Goal: Task Accomplishment & Management: Use online tool/utility

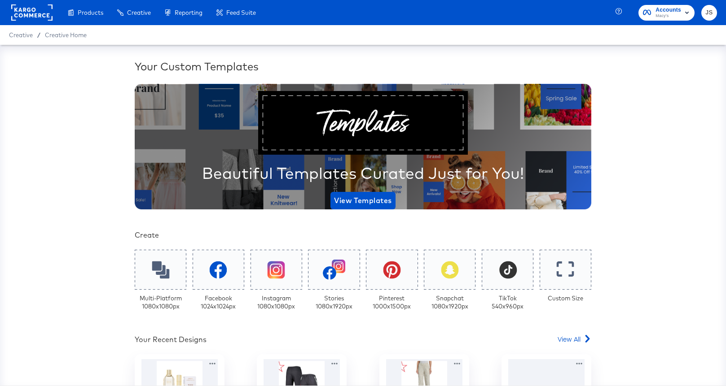
scroll to position [156, 0]
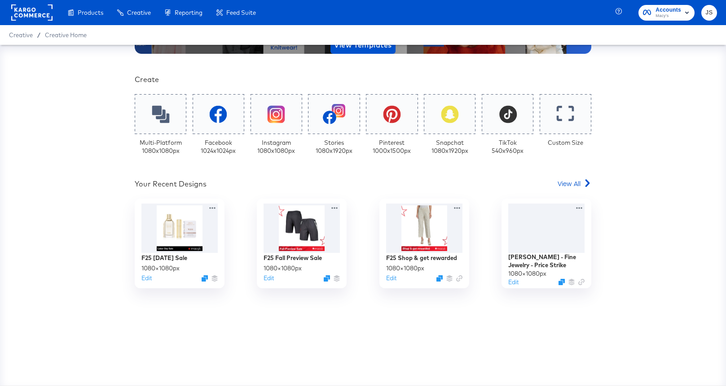
click at [671, 19] on span "Macy's" at bounding box center [668, 16] width 26 height 7
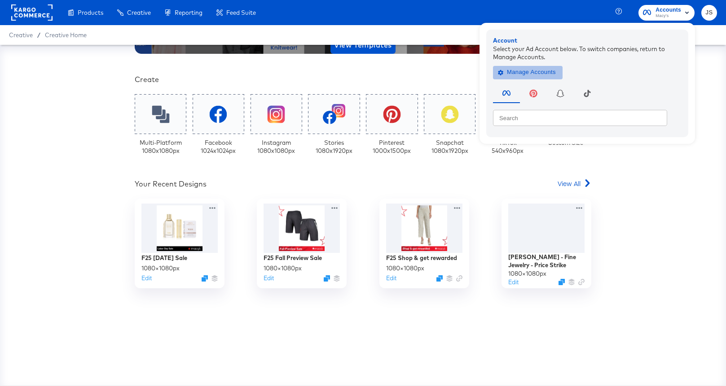
click at [549, 78] on button "Manage Accounts" at bounding box center [528, 72] width 70 height 13
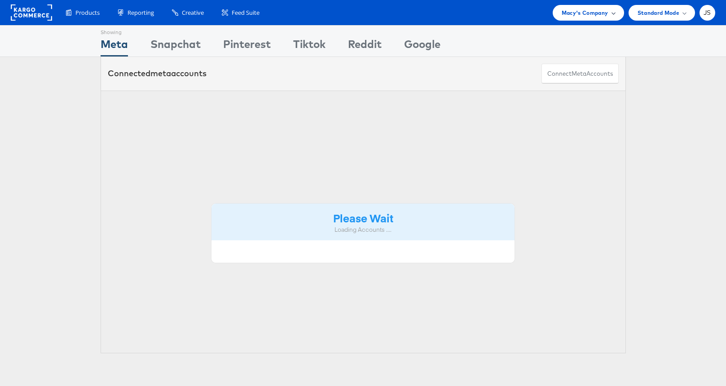
click at [601, 19] on div "Macy's Company" at bounding box center [588, 13] width 71 height 16
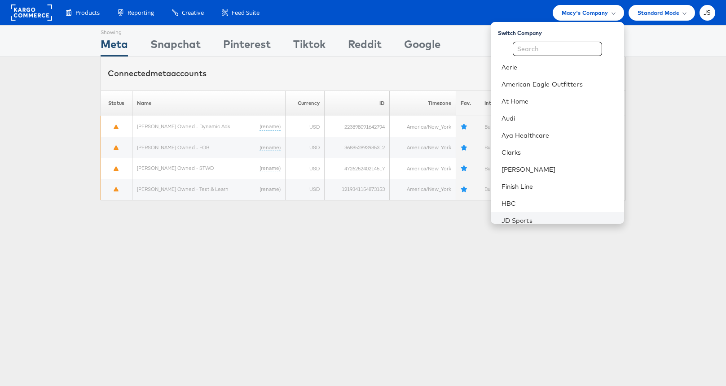
scroll to position [246, 0]
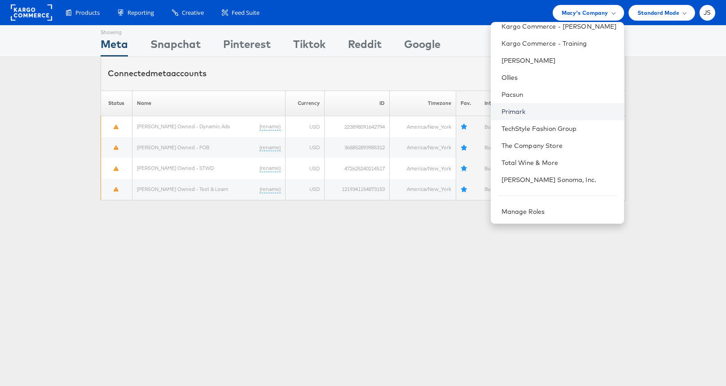
click at [545, 112] on link "Primark" at bounding box center [558, 111] width 115 height 9
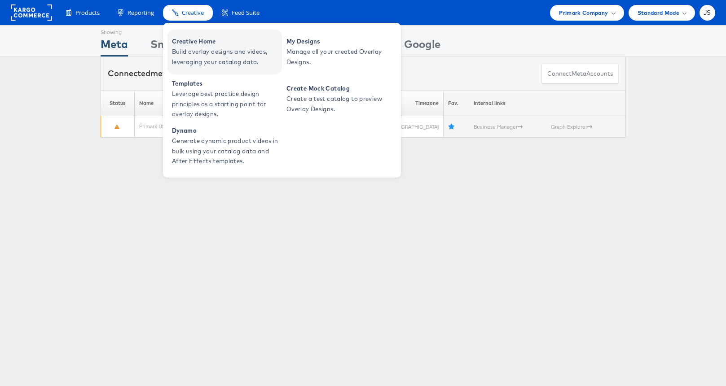
click at [207, 50] on span "Build overlay designs and videos, leveraging your catalog data." at bounding box center [226, 57] width 108 height 21
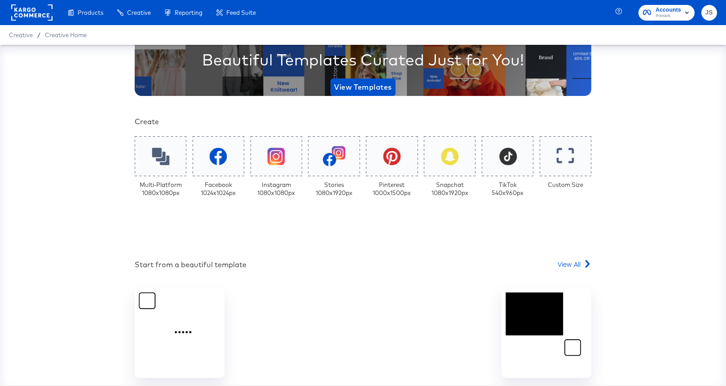
scroll to position [156, 0]
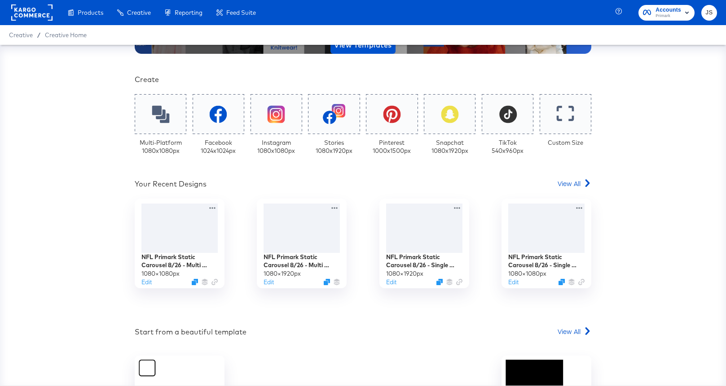
click at [571, 192] on div "Your Custom Templates Beautiful Templates Curated Just for You! View Templates …" at bounding box center [363, 199] width 457 height 593
click at [569, 186] on span "View All" at bounding box center [569, 183] width 23 height 9
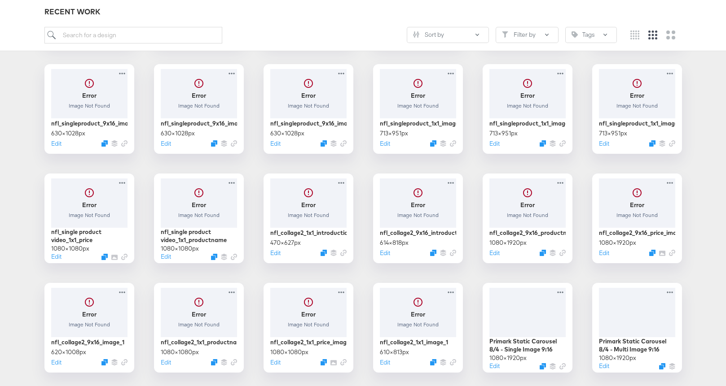
scroll to position [245, 0]
click at [511, 203] on div at bounding box center [527, 202] width 80 height 52
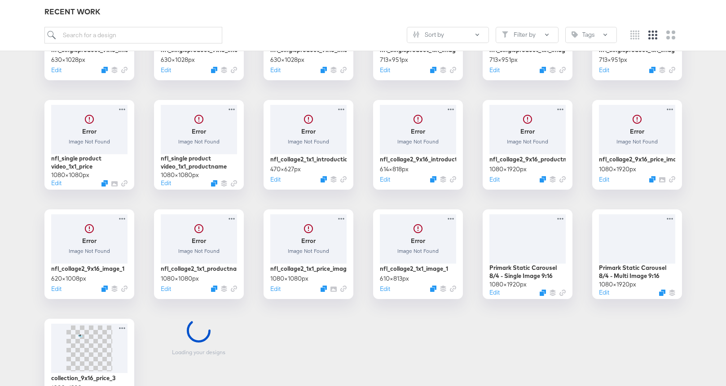
scroll to position [316, 0]
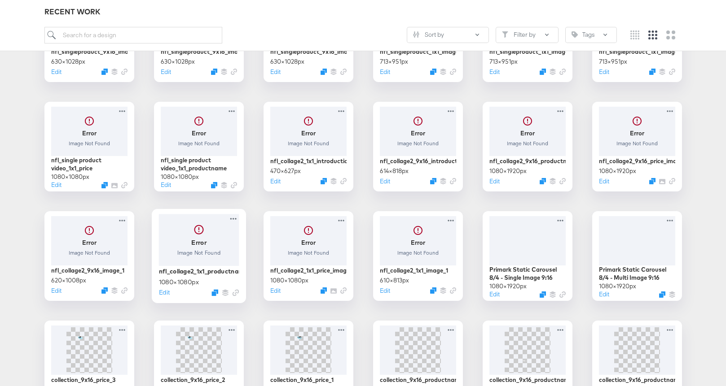
click at [211, 250] on div at bounding box center [198, 240] width 80 height 52
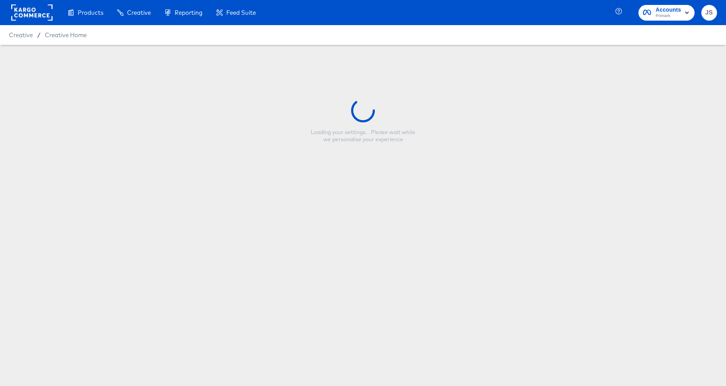
type input "nfl_collage2_1x1_productname_image"
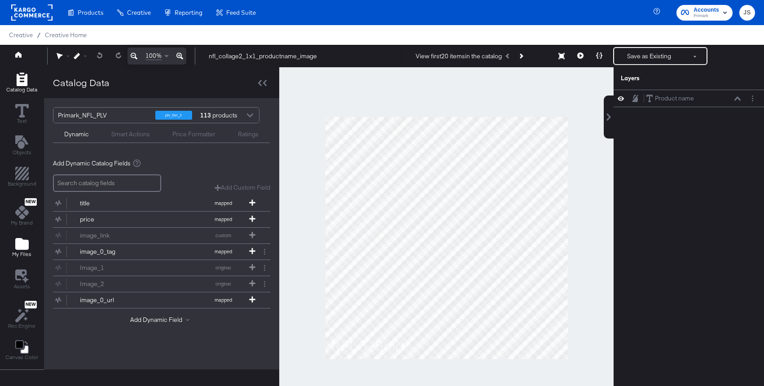
click at [22, 250] on icon "Add Files" at bounding box center [21, 244] width 13 height 12
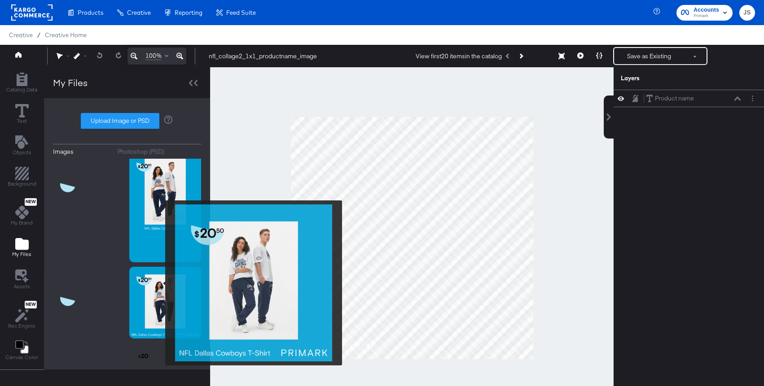
scroll to position [165, 0]
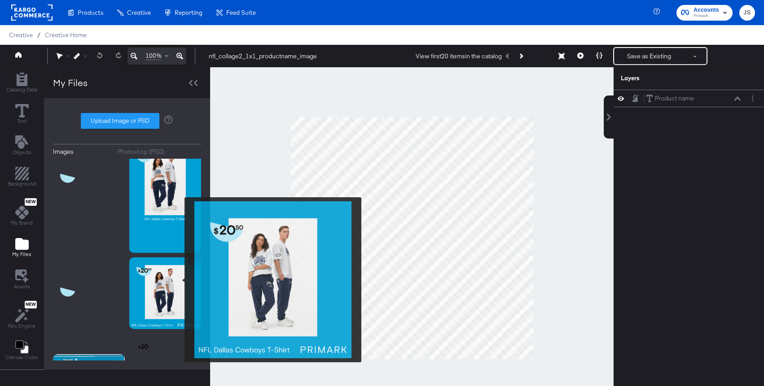
click at [179, 280] on img at bounding box center [165, 294] width 72 height 72
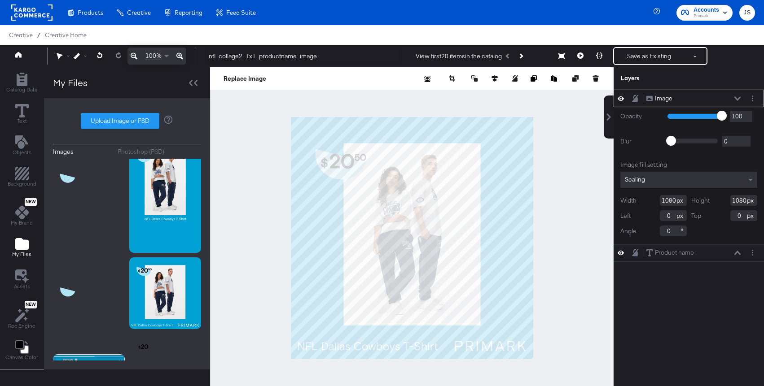
click at [725, 98] on icon at bounding box center [737, 99] width 6 height 4
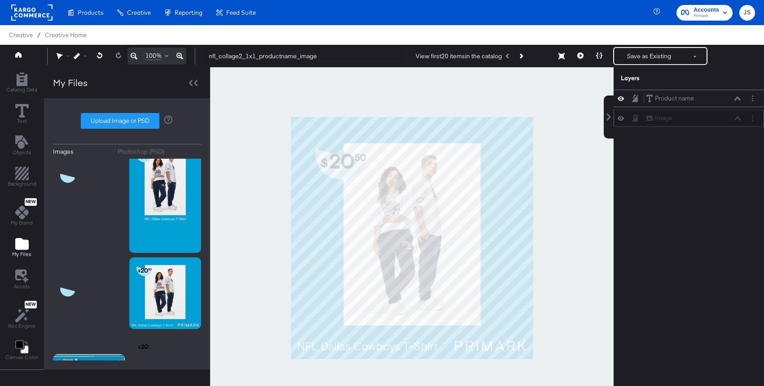
drag, startPoint x: 727, startPoint y: 96, endPoint x: 727, endPoint y: 121, distance: 25.1
click at [725, 121] on div "Image Image" at bounding box center [693, 118] width 95 height 9
click at [725, 101] on button at bounding box center [737, 98] width 7 height 5
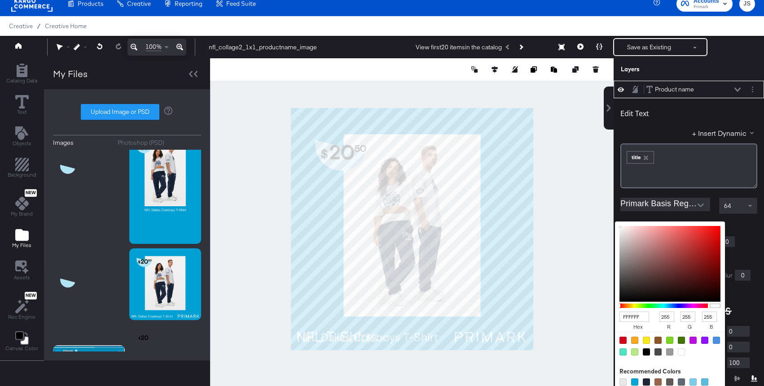
click at [671, 227] on div "FFFFFF hex 255 r 255 g 255 b 100 a Recommended Colors" at bounding box center [712, 225] width 90 height 7
type input "E32929"
type input "227"
type input "41"
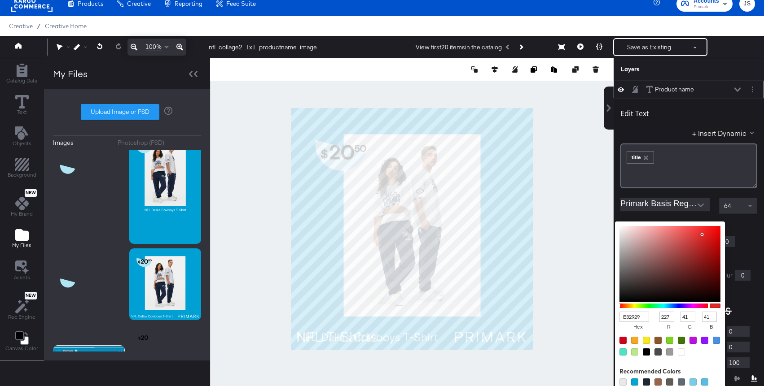
type input "E32828"
type input "40"
type input "EF1010"
type input "239"
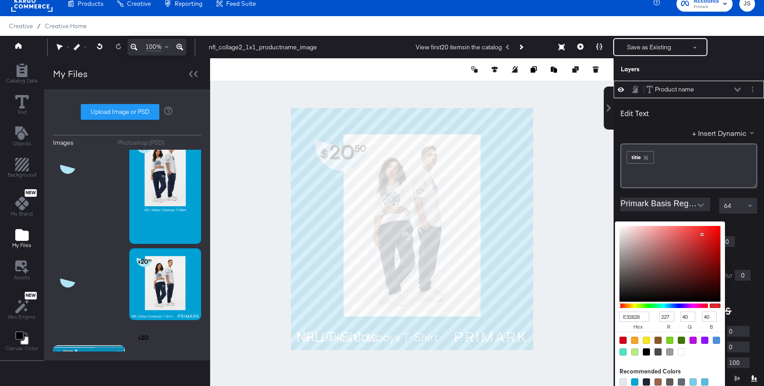
type input "16"
type input "F50000"
type input "245"
type input "0"
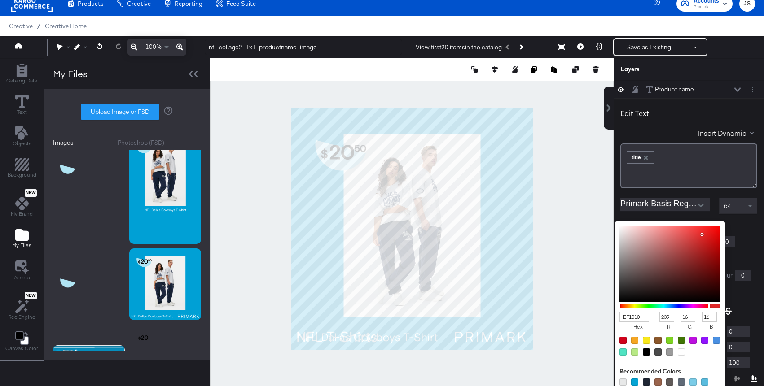
type input "0"
drag, startPoint x: 702, startPoint y: 235, endPoint x: 725, endPoint y: 229, distance: 24.0
click at [725, 229] on div "Edit Text + Insert Dynamic ﻿ ﻿ title ﻿ Primark Basis Regular 64 Fill Color: F50…" at bounding box center [689, 271] width 150 height 347
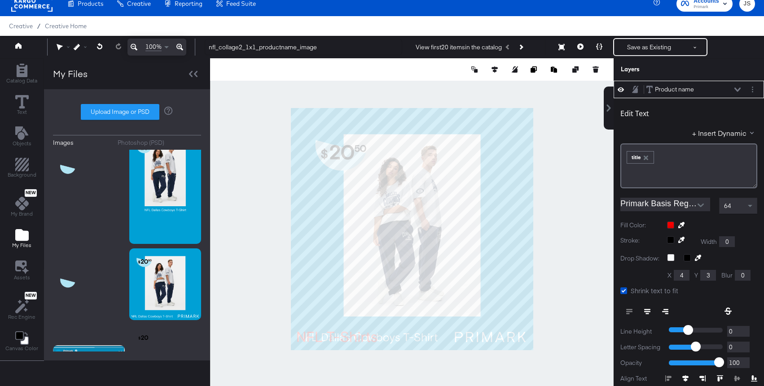
click at [725, 229] on div at bounding box center [712, 225] width 90 height 7
click at [725, 92] on button at bounding box center [737, 89] width 7 height 5
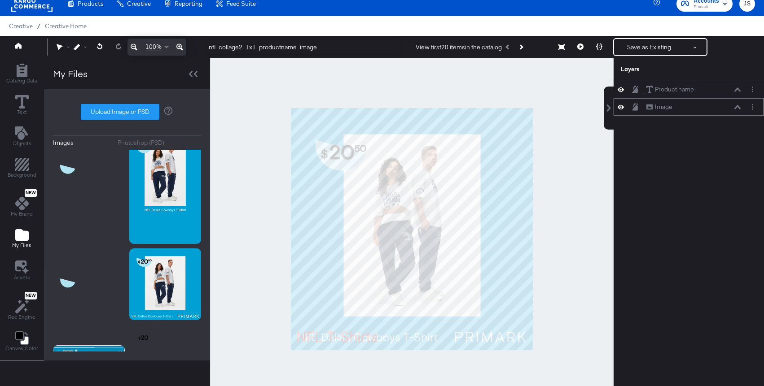
click at [725, 105] on icon at bounding box center [737, 107] width 6 height 4
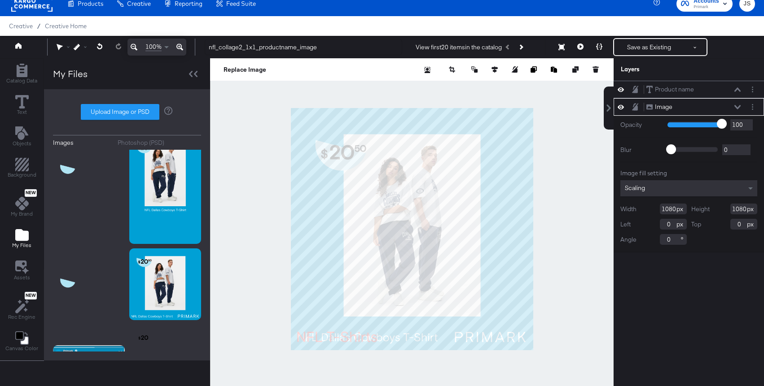
type input "98"
type input "96"
type input "95"
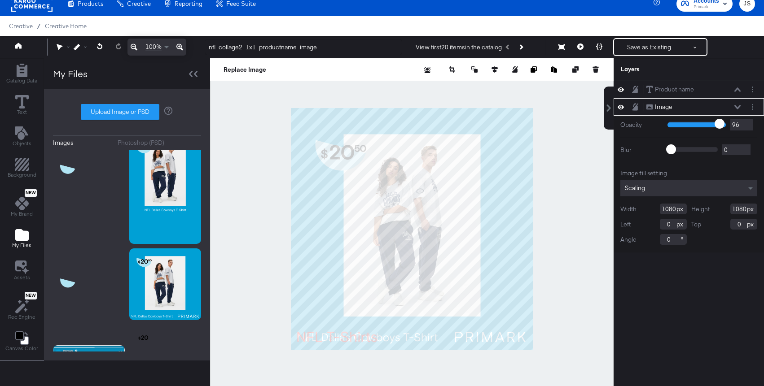
type input "95"
type input "94"
type input "90"
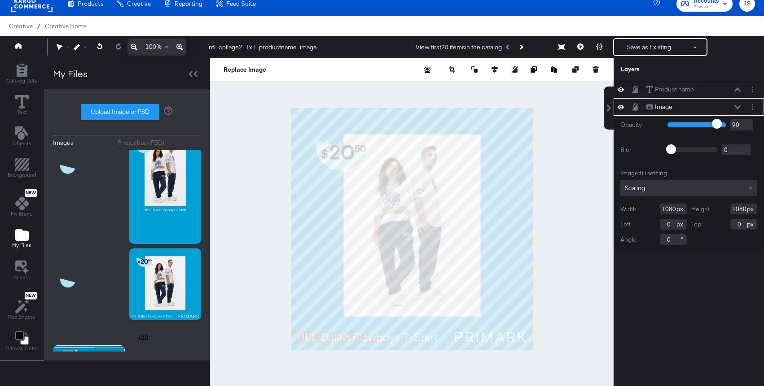
type input "89"
type input "88"
type input "87"
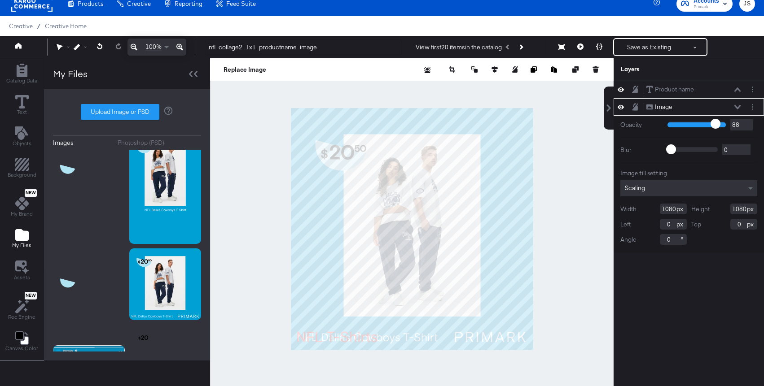
type input "87"
type input "86"
type input "85"
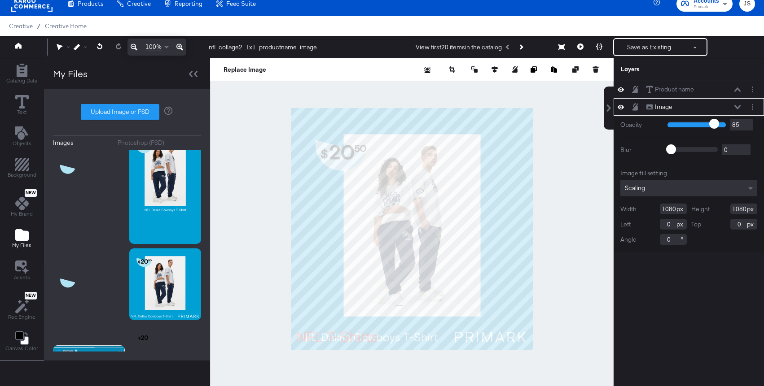
type input "84"
type input "83"
type input "82"
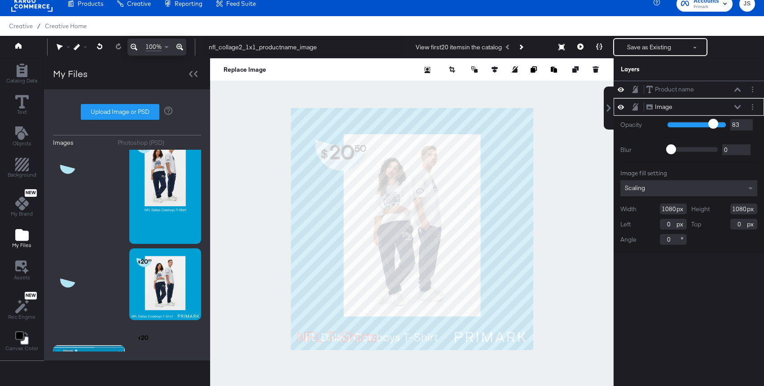
type input "82"
type input "79"
type input "78"
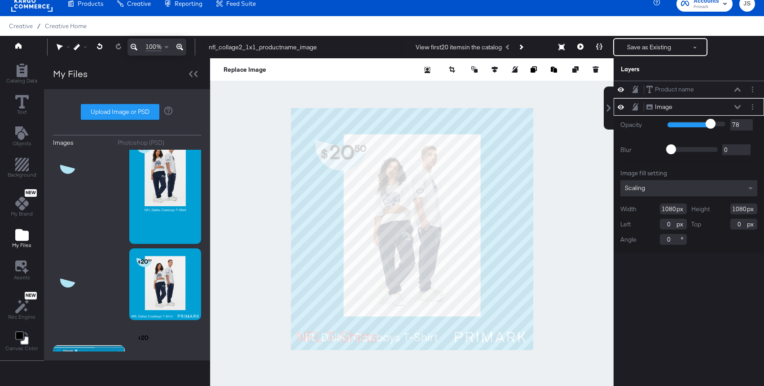
type input "77"
type input "76"
type input "75"
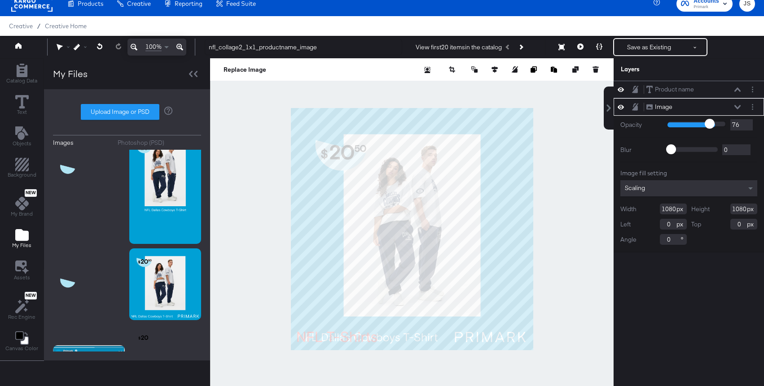
type input "75"
type input "74"
type input "72"
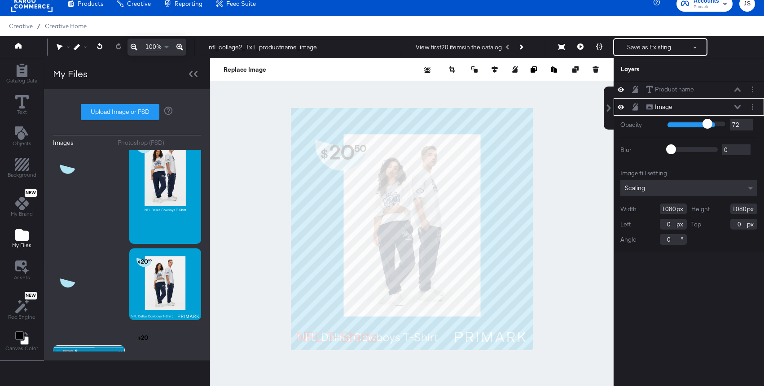
type input "71"
type input "69"
type input "68"
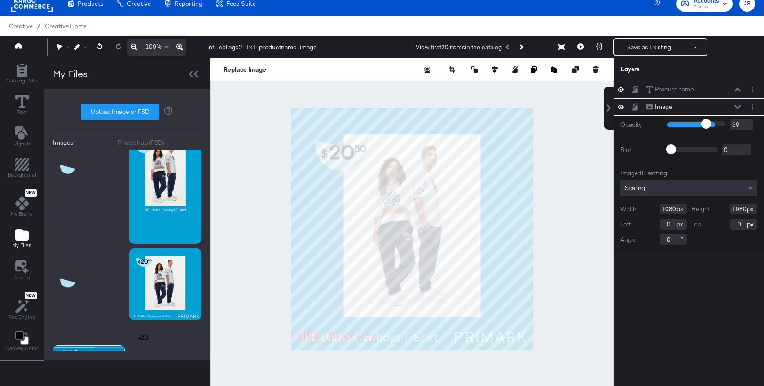
type input "68"
type input "67"
type input "66"
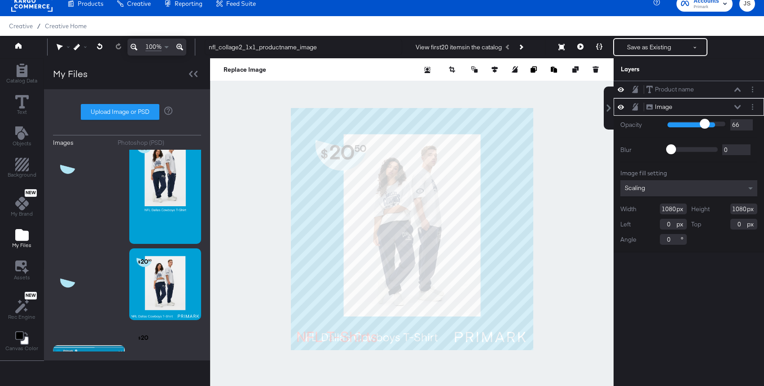
drag, startPoint x: 722, startPoint y: 127, endPoint x: 704, endPoint y: 125, distance: 18.5
type input "66"
click at [704, 125] on input "range" at bounding box center [696, 124] width 58 height 6
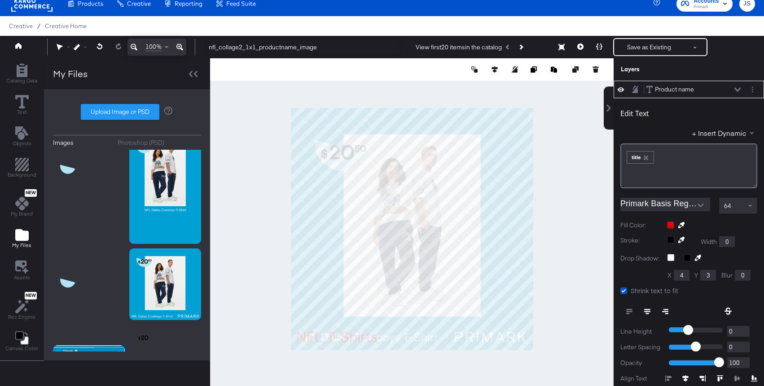
click at [725, 91] on icon at bounding box center [737, 90] width 6 height 4
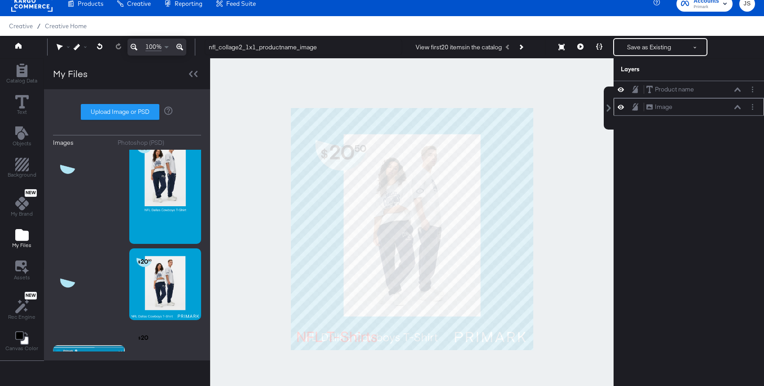
click at [622, 106] on icon at bounding box center [621, 107] width 6 height 8
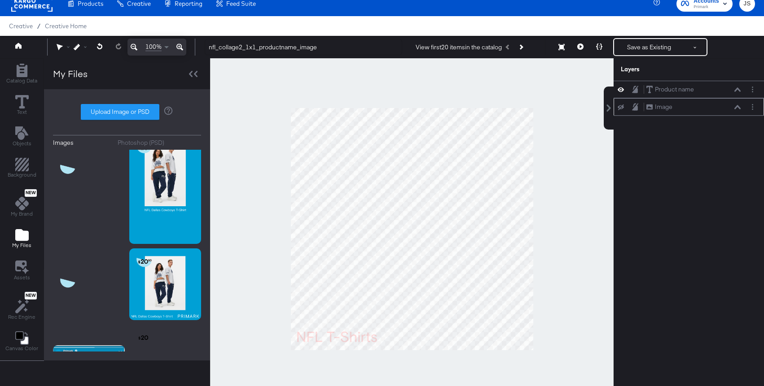
click at [622, 106] on icon at bounding box center [621, 107] width 6 height 6
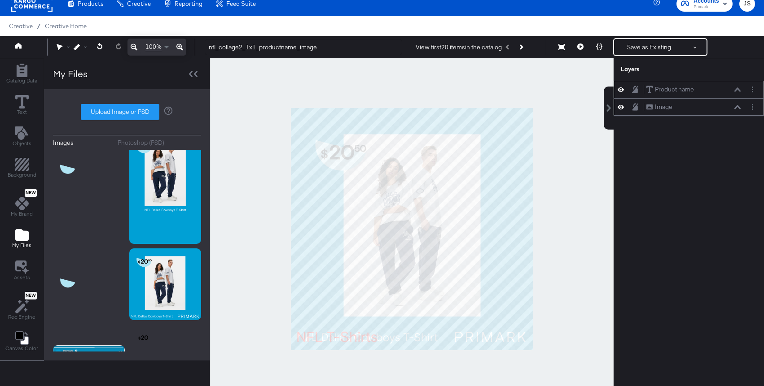
click at [725, 88] on icon at bounding box center [737, 90] width 6 height 4
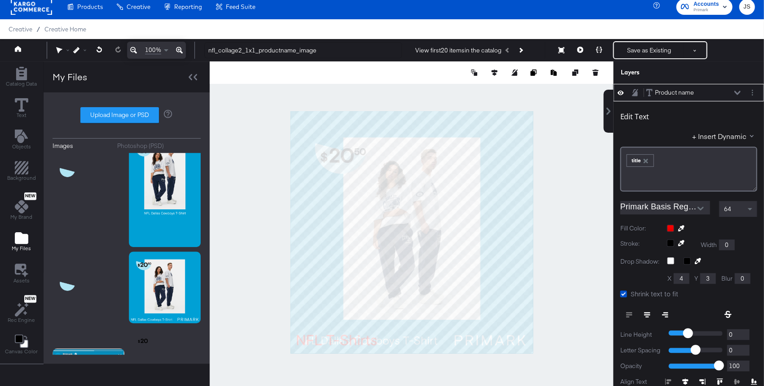
scroll to position [6, 0]
click at [725, 92] on button at bounding box center [737, 92] width 7 height 5
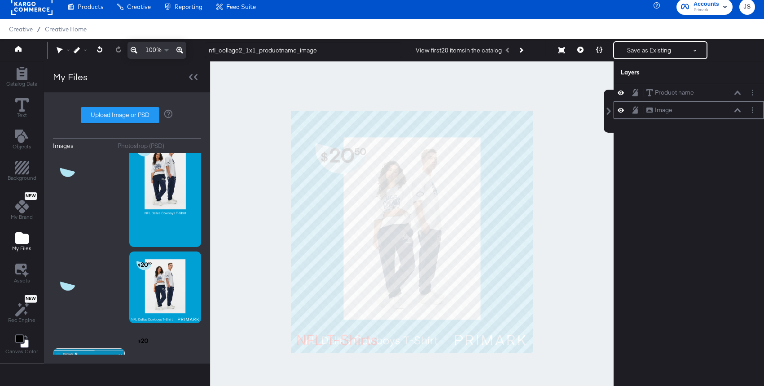
click at [725, 107] on div "Image Image" at bounding box center [693, 109] width 95 height 9
click at [622, 110] on icon at bounding box center [621, 110] width 6 height 8
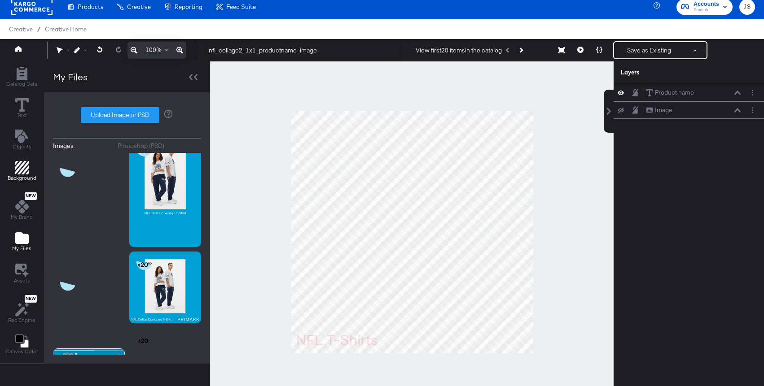
click at [20, 163] on icon "Add Rectangle" at bounding box center [21, 167] width 13 height 13
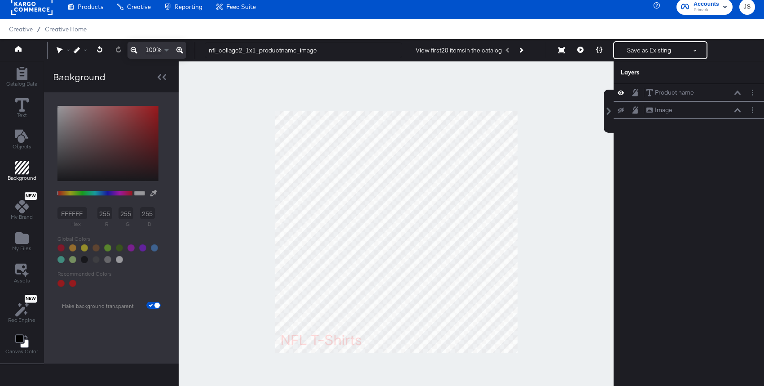
click at [98, 191] on div "FFFFFF hex 255 r 255 g 255 b 100 a Recommended Colors Make background transpare…" at bounding box center [111, 205] width 117 height 209
click at [158, 304] on input "checkbox" at bounding box center [157, 307] width 22 height 7
checkbox input "false"
type input "FFFFFF"
type input "255"
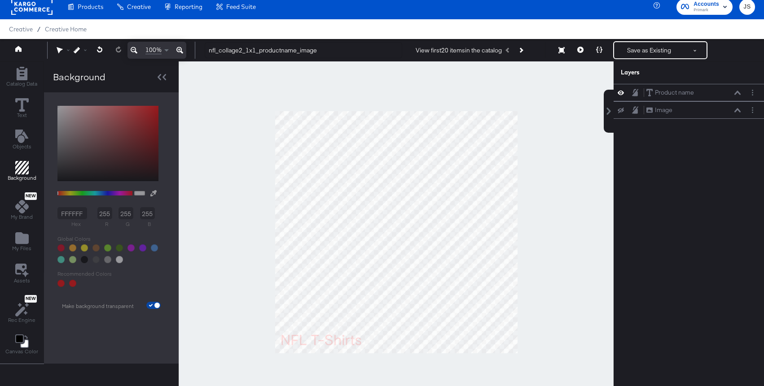
type input "255"
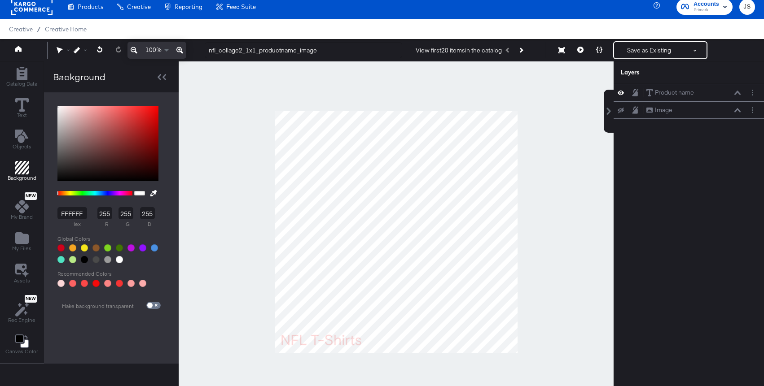
click at [83, 258] on div at bounding box center [84, 259] width 7 height 7
type input "000000"
type input "0"
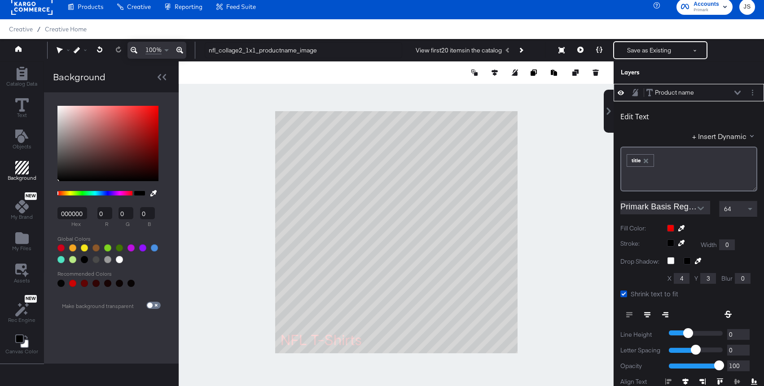
scroll to position [9, 0]
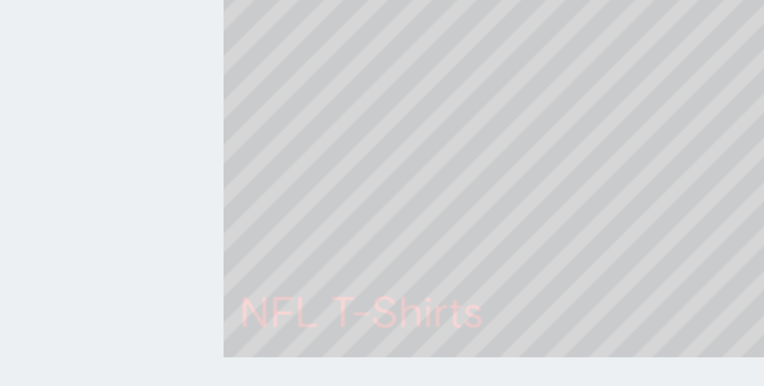
type input "58"
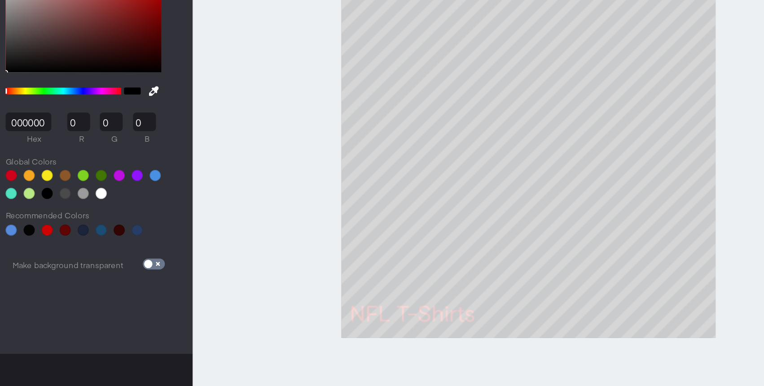
scroll to position [9, 0]
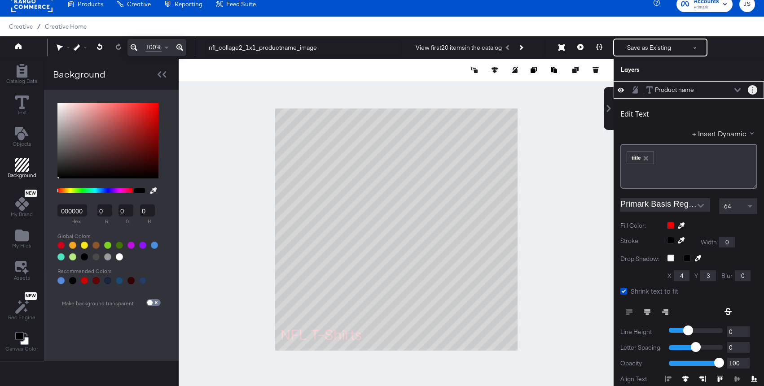
click at [725, 89] on button "Layer Options" at bounding box center [752, 89] width 9 height 9
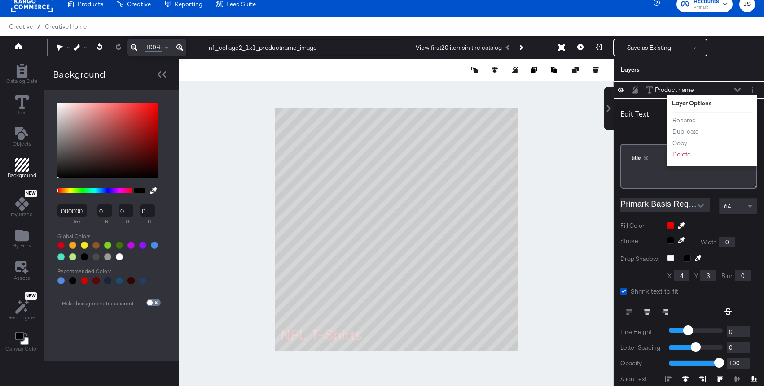
click at [725, 91] on icon at bounding box center [737, 90] width 6 height 4
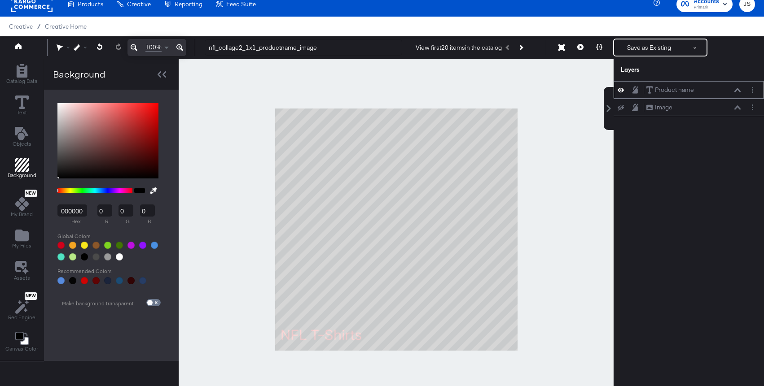
click at [725, 92] on icon at bounding box center [737, 90] width 6 height 4
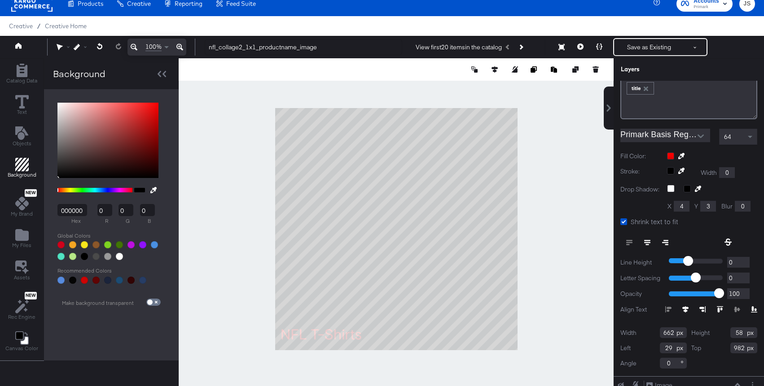
scroll to position [70, 0]
click at [725, 311] on icon at bounding box center [754, 309] width 6 height 6
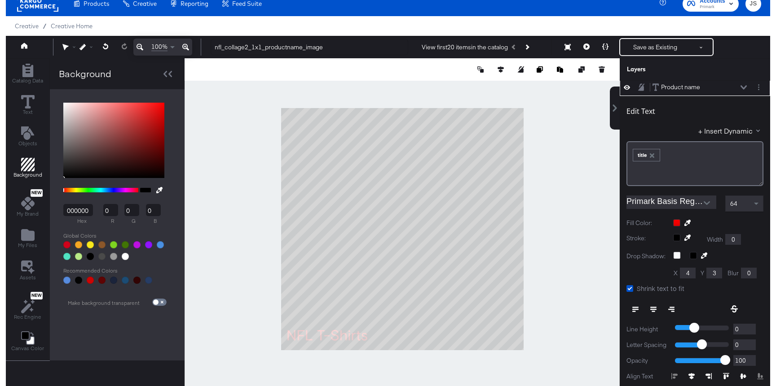
scroll to position [0, 0]
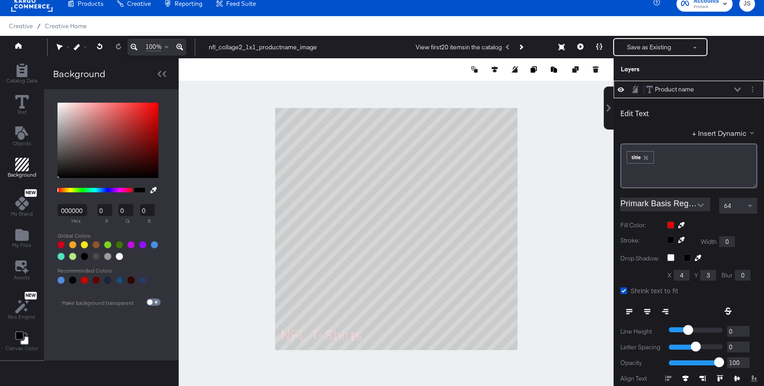
click at [725, 89] on icon at bounding box center [737, 90] width 6 height 4
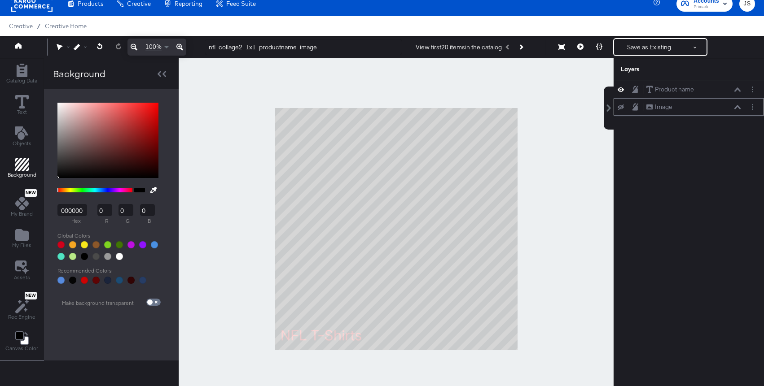
click at [615, 105] on div "Image Image" at bounding box center [689, 107] width 150 height 18
click at [622, 110] on icon at bounding box center [621, 108] width 6 height 6
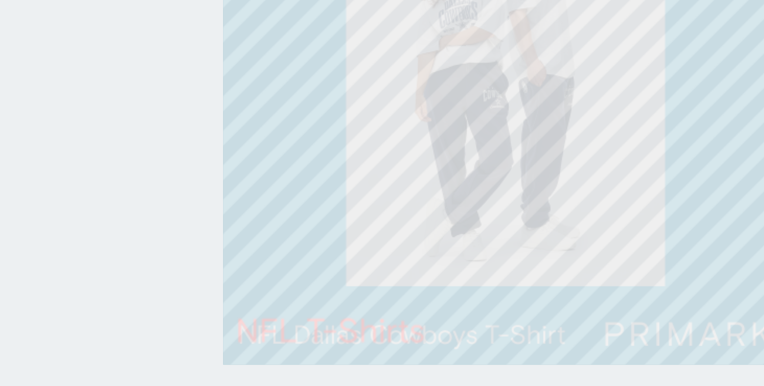
type input "986"
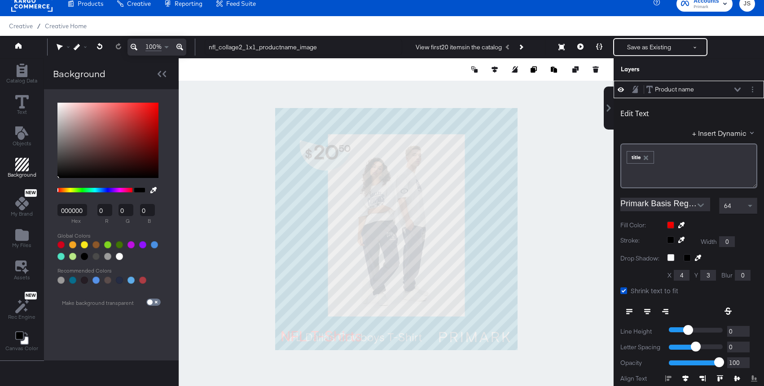
click at [725, 90] on icon at bounding box center [737, 90] width 6 height 4
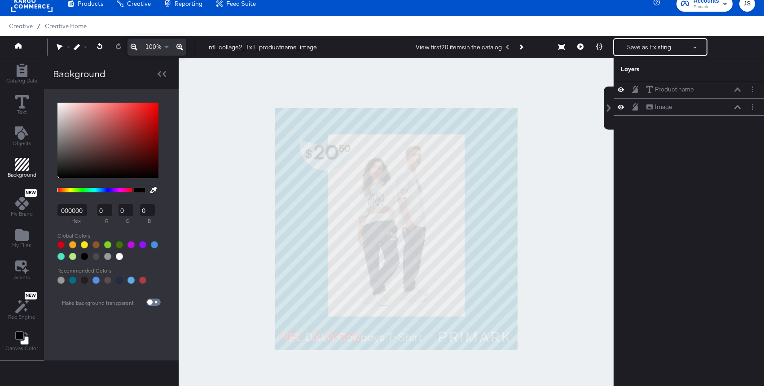
click at [619, 108] on icon at bounding box center [621, 107] width 6 height 8
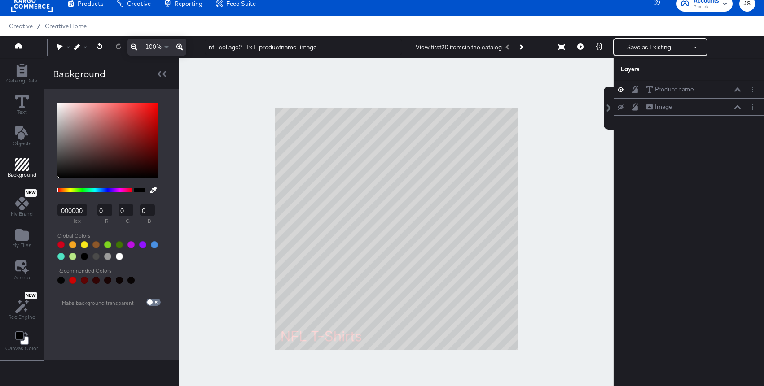
click at [619, 108] on icon at bounding box center [621, 107] width 6 height 6
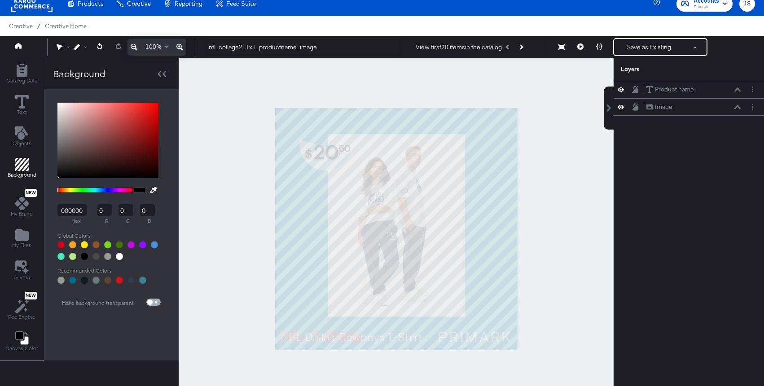
click at [149, 305] on input "checkbox" at bounding box center [150, 304] width 22 height 7
checkbox input "true"
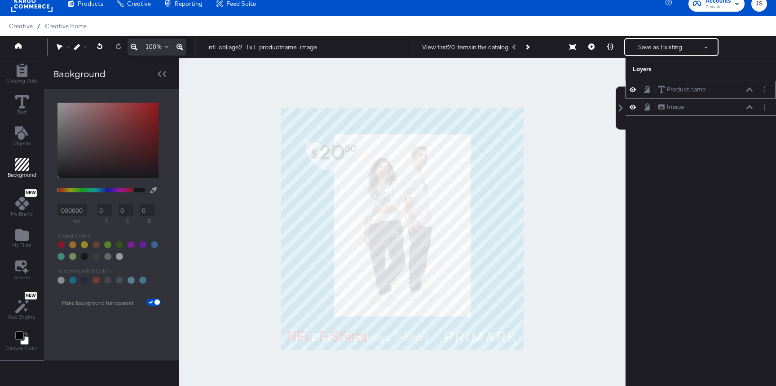
click at [725, 92] on button at bounding box center [749, 89] width 7 height 5
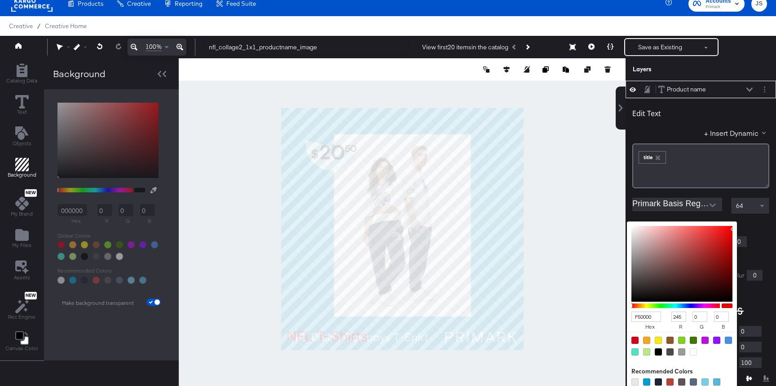
click at [683, 225] on div "F50000 hex 245 r 0 g 0 b 100 a Recommended Colors" at bounding box center [724, 225] width 90 height 7
type input "B77373"
type input "183"
type input "115"
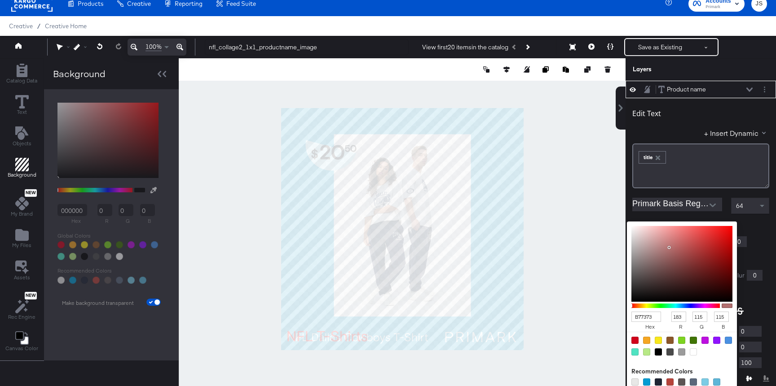
type input "B77A7A"
type input "122"
type input "BE8E8E"
type input "190"
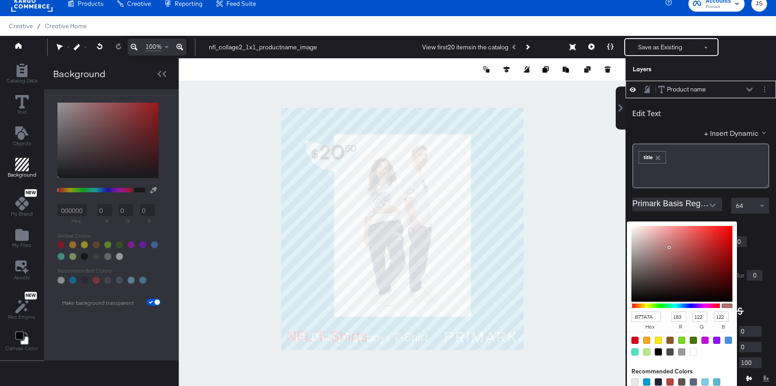
type input "142"
type input "CDA8A8"
type input "205"
type input "168"
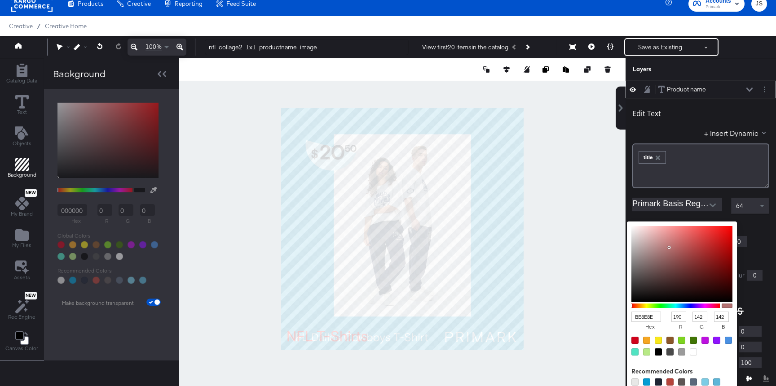
type input "168"
type input "DABCBC"
type input "218"
type input "188"
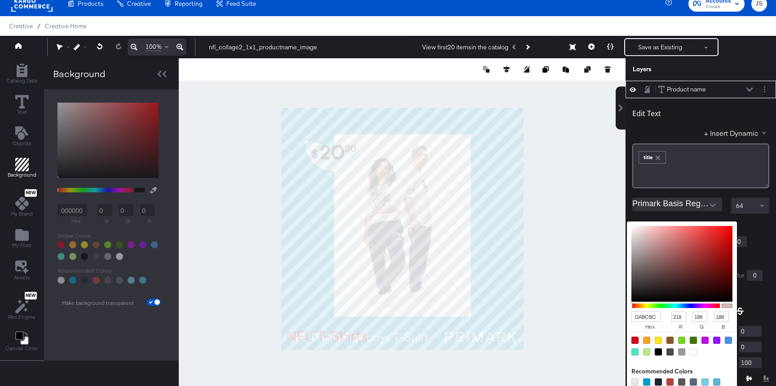
type input "E3CBCB"
type input "227"
type input "203"
type input "EDDCDC"
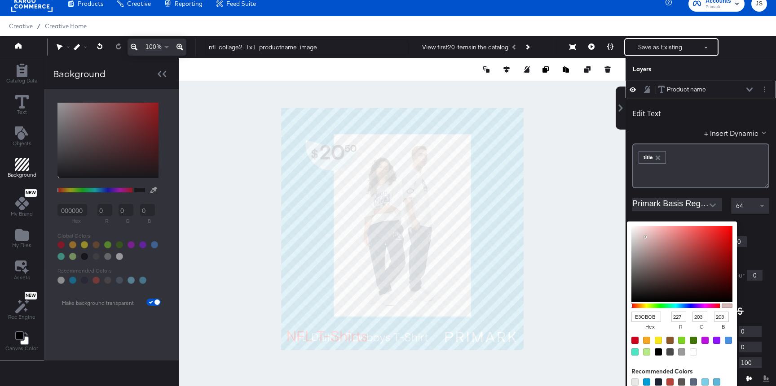
type input "237"
type input "220"
type input "F6ECEC"
type input "246"
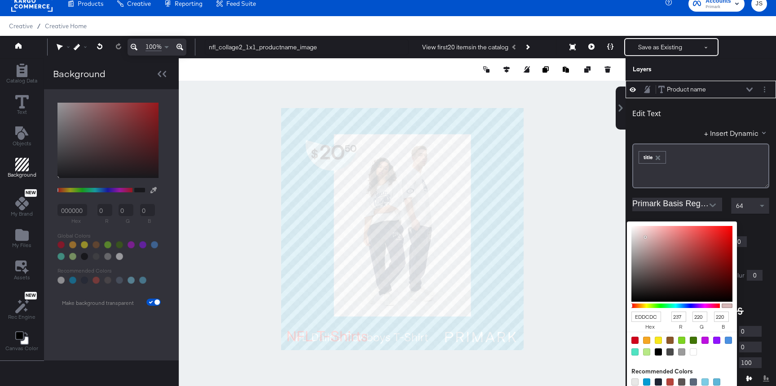
type input "236"
type input "FBF4F4"
type input "251"
type input "244"
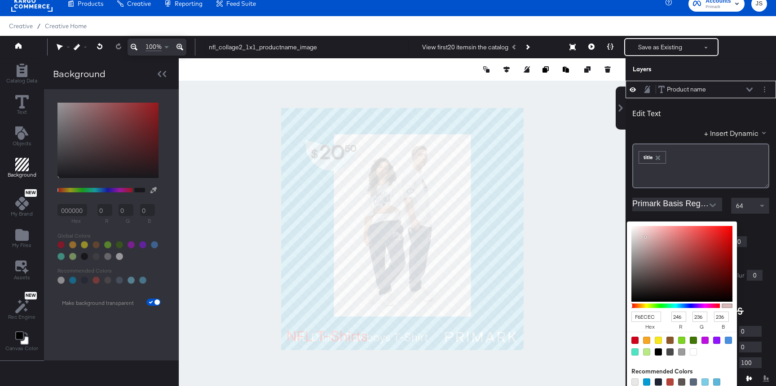
type input "244"
type input "FFFFFF"
type input "255"
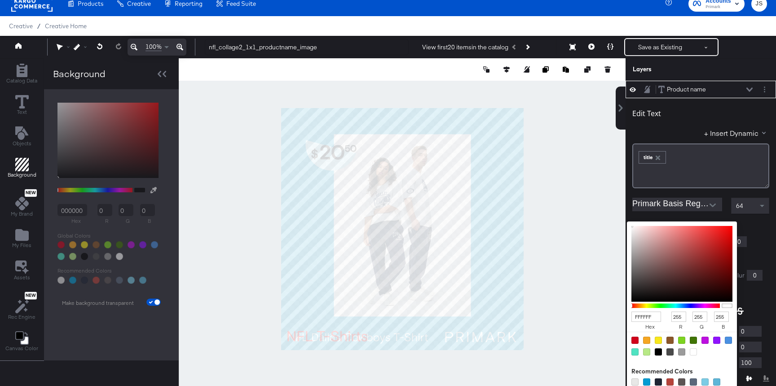
drag, startPoint x: 669, startPoint y: 248, endPoint x: 628, endPoint y: 223, distance: 48.1
click at [628, 223] on div "FFFFFF hex 255 r 255 g 255 b 100 a" at bounding box center [682, 306] width 110 height 168
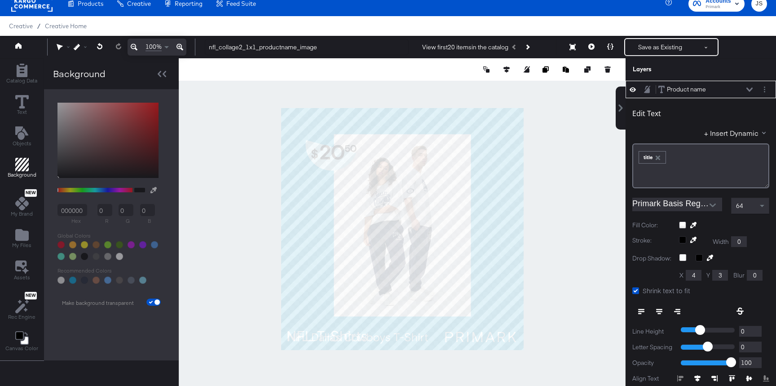
click at [673, 214] on div at bounding box center [700, 214] width 137 height 0
click at [725, 87] on div "Product name Product name" at bounding box center [705, 89] width 95 height 9
click at [725, 90] on icon at bounding box center [749, 90] width 6 height 4
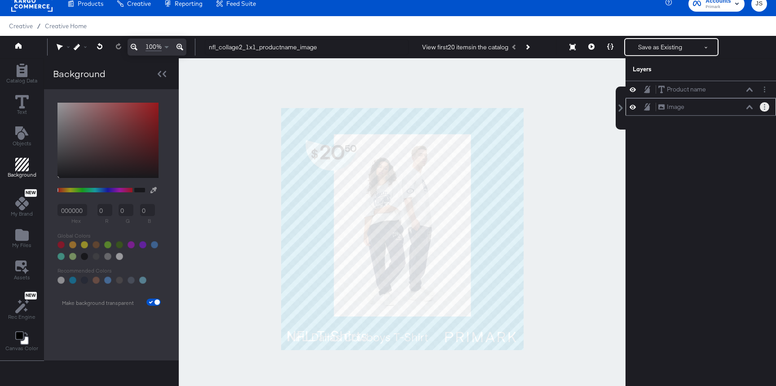
click at [725, 108] on button "Layer Options" at bounding box center [764, 106] width 9 height 9
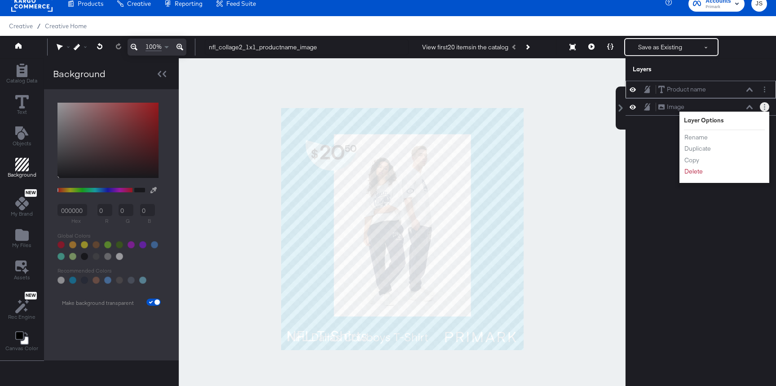
click at [725, 92] on div "Product name Product name" at bounding box center [708, 89] width 100 height 9
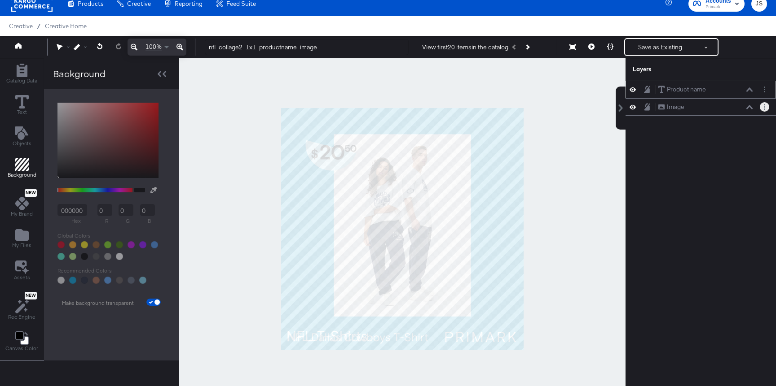
click at [725, 92] on icon at bounding box center [749, 90] width 6 height 4
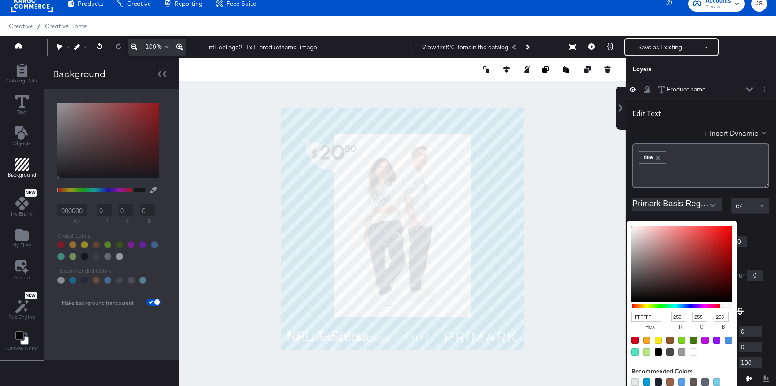
click at [683, 224] on div "FFFFFF hex 255 r 255 g 255 b 100 a Recommended Colors" at bounding box center [724, 225] width 90 height 7
type input "F08585"
type input "240"
type input "133"
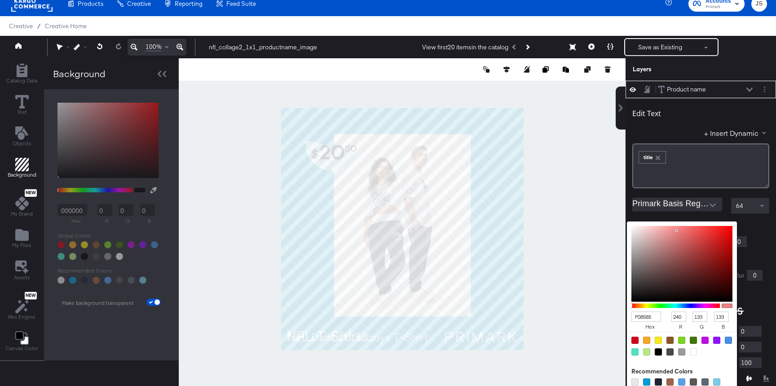
type input "F08484"
type input "132"
type input "F06464"
type input "100"
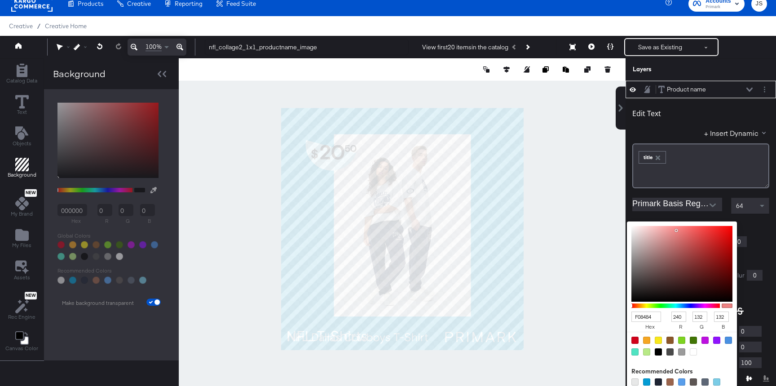
type input "100"
type input "F01B1B"
type input "27"
type input "F00101"
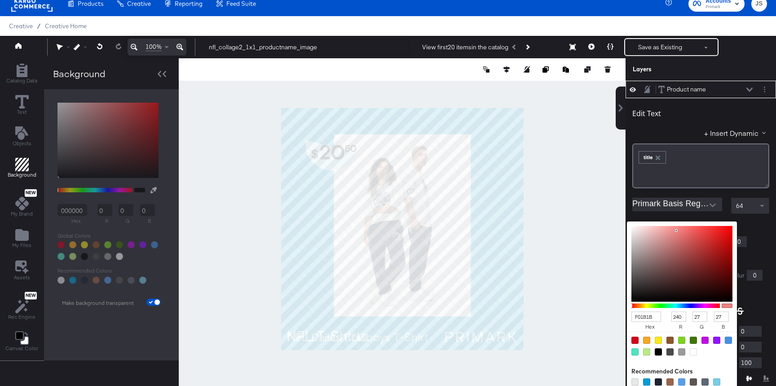
type input "1"
type input "F00000"
type input "0"
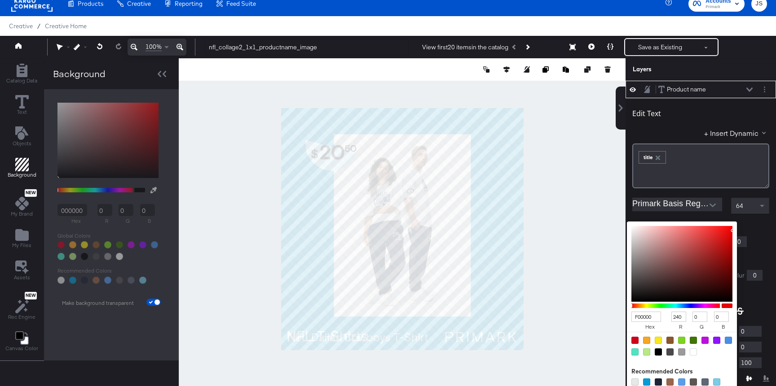
drag, startPoint x: 676, startPoint y: 231, endPoint x: 735, endPoint y: 231, distance: 59.3
click at [725, 231] on div "F00000 hex 240 r 0 g 0 b 100 a" at bounding box center [682, 306] width 110 height 168
type input "ED0707"
type input "237"
type input "7"
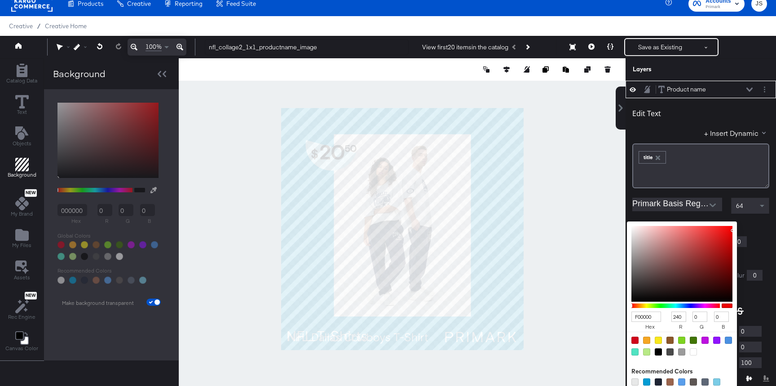
type input "7"
type input "F20303"
type input "242"
type input "3"
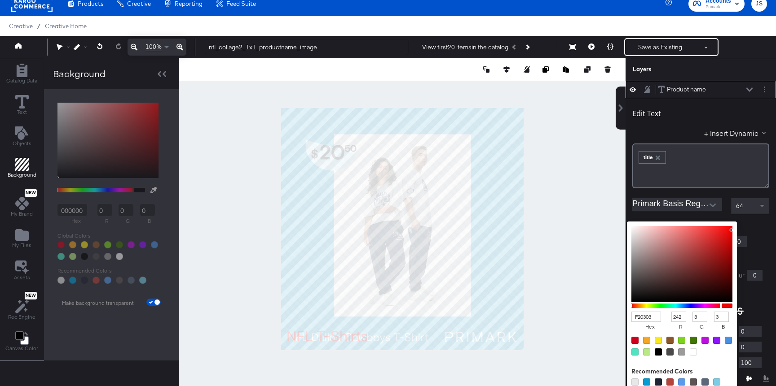
type input "F80000"
type input "248"
type input "0"
type input "FE0000"
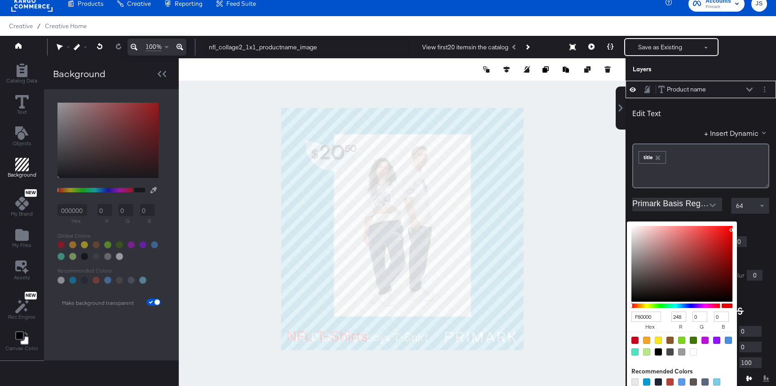
type input "254"
type input "FF0000"
type input "255"
drag, startPoint x: 729, startPoint y: 232, endPoint x: 737, endPoint y: 225, distance: 10.5
click at [725, 225] on div "FF0000 hex 255 r 0 g 0 b 100 a Recommended Colors" at bounding box center [724, 225] width 90 height 7
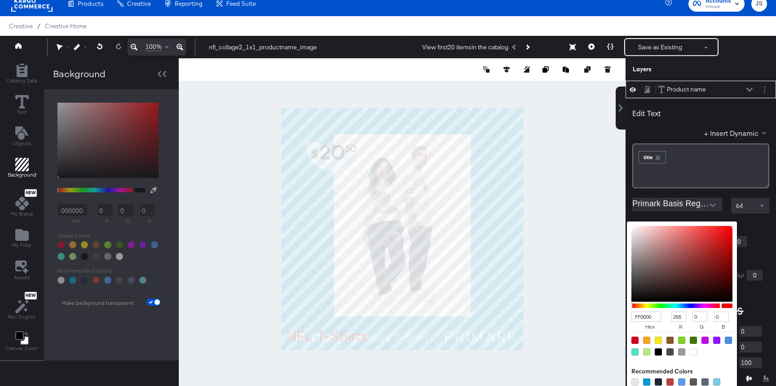
click at [725, 228] on div "FF0000 hex 255 r 0 g 0 b 100 a Recommended Colors" at bounding box center [724, 225] width 90 height 7
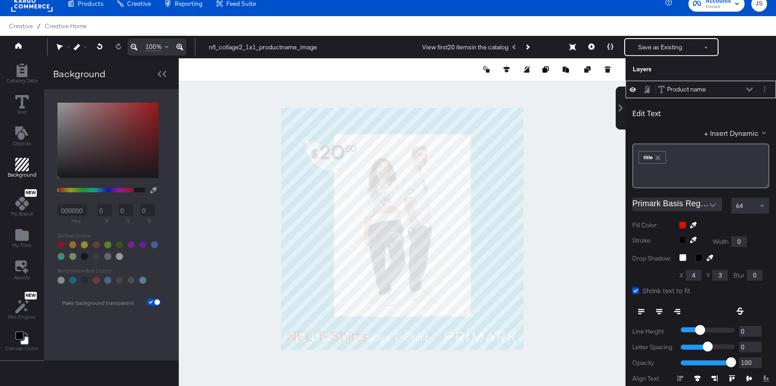
click at [725, 87] on div "Product name Product name" at bounding box center [705, 89] width 95 height 9
click at [725, 92] on icon at bounding box center [749, 90] width 6 height 4
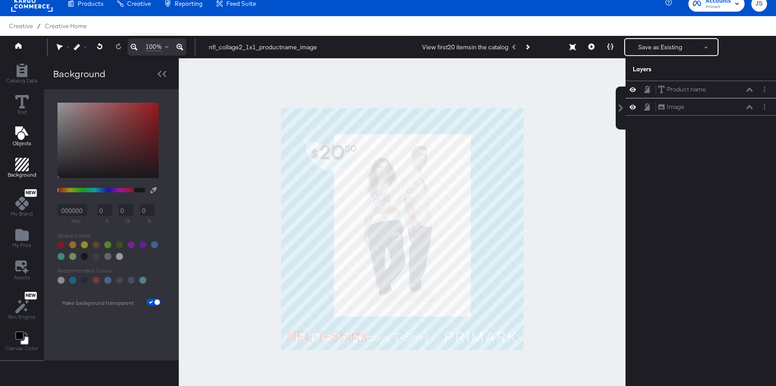
click at [18, 140] on div "Objects" at bounding box center [22, 137] width 19 height 21
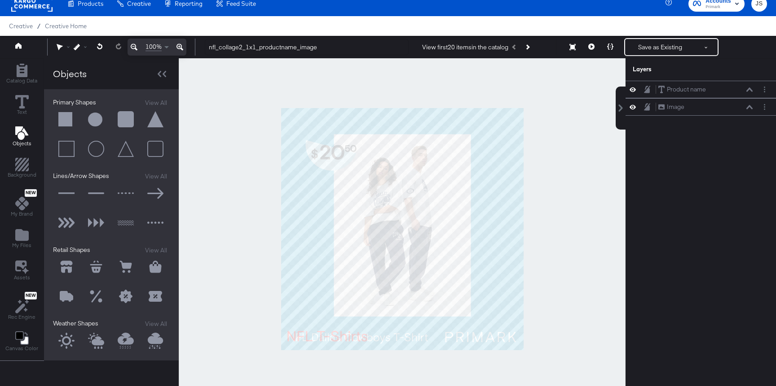
click at [64, 120] on button at bounding box center [66, 119] width 27 height 27
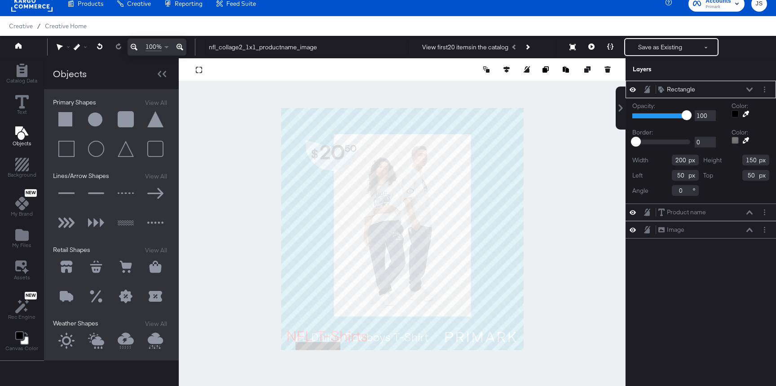
type input "146"
type input "784"
type input "774"
type input "220"
type input "546"
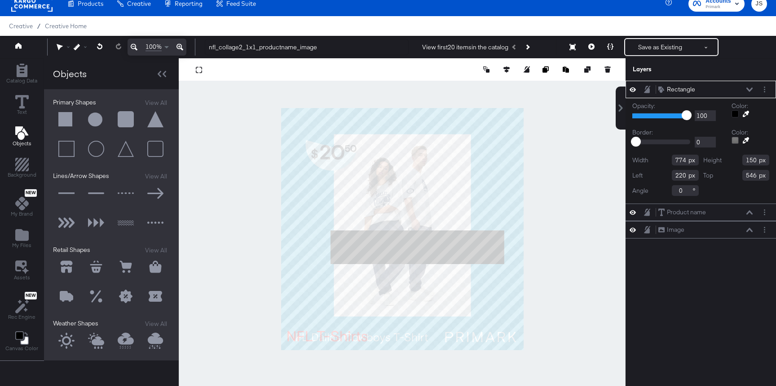
click at [523, 249] on div at bounding box center [402, 229] width 447 height 342
type input "860"
type input "16"
type input "1064"
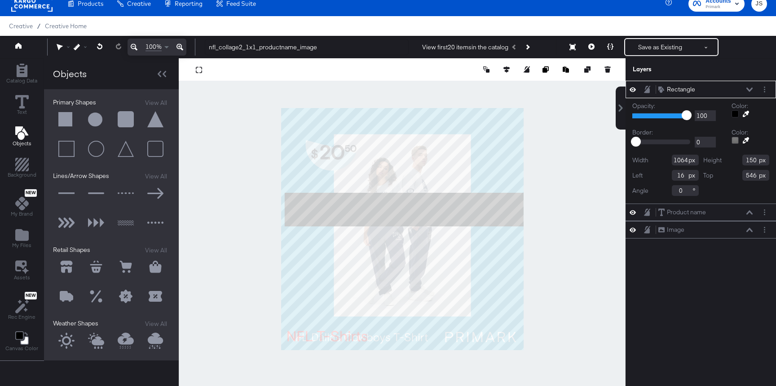
type input "374"
type input "29"
type input "868"
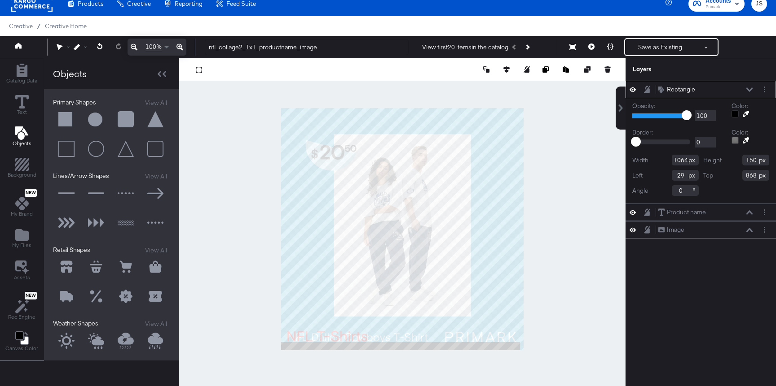
click at [480, 353] on div at bounding box center [402, 229] width 447 height 342
type input "0"
type input "822"
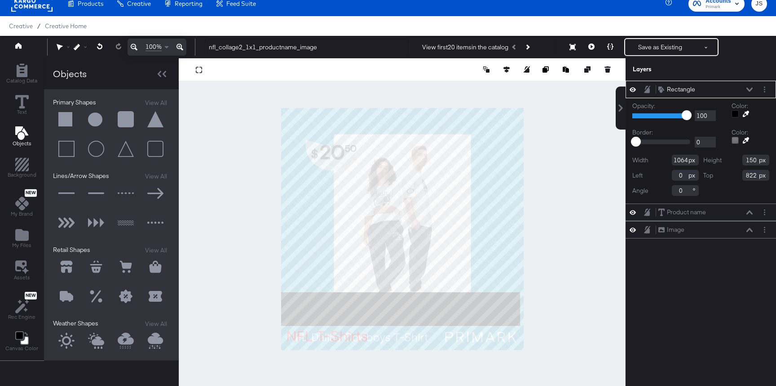
click at [537, 306] on div at bounding box center [402, 229] width 447 height 342
type input "1144"
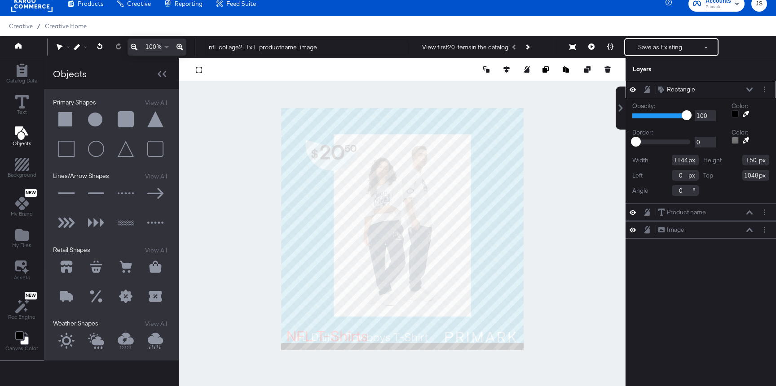
type input "1047"
click at [725, 88] on div "Rectangle Rectangle" at bounding box center [705, 89] width 95 height 9
click at [725, 88] on icon at bounding box center [749, 90] width 6 height 4
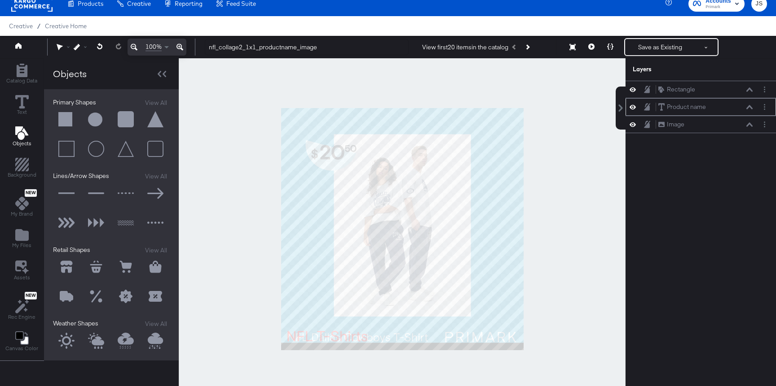
click at [725, 106] on icon at bounding box center [749, 107] width 6 height 4
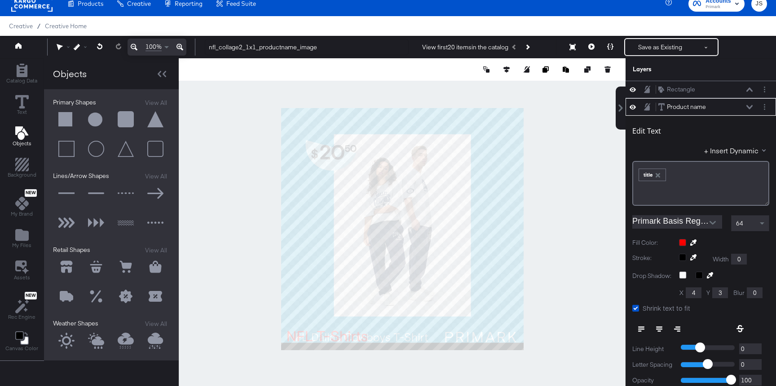
scroll to position [18, 0]
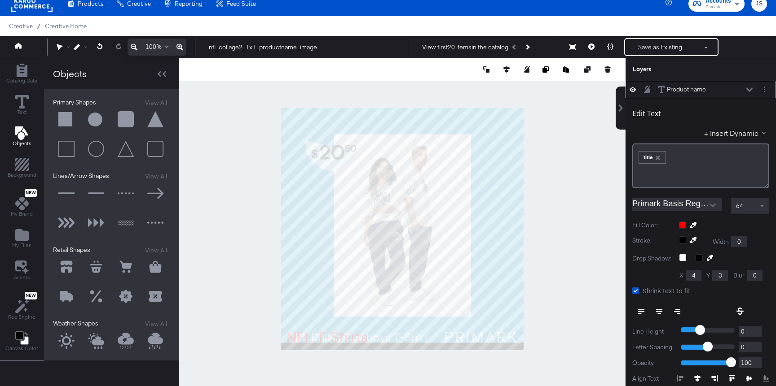
type input "990"
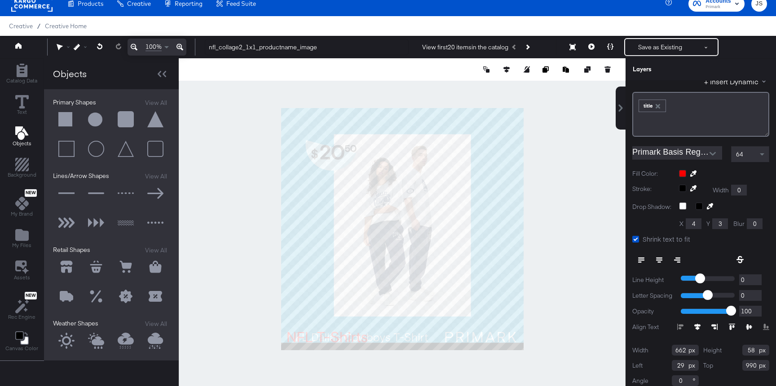
scroll to position [79, 0]
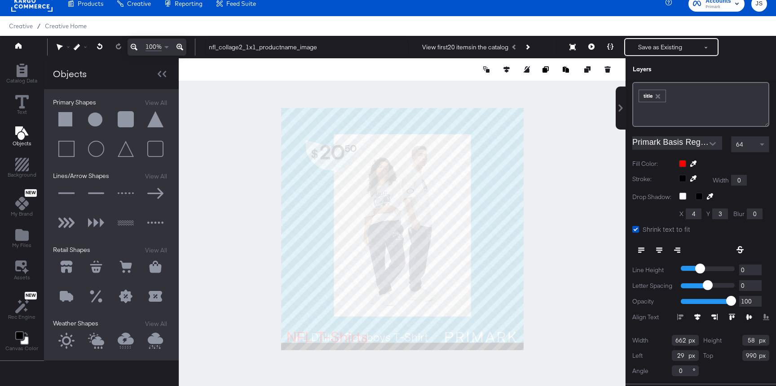
click at [725, 319] on div at bounding box center [723, 317] width 92 height 6
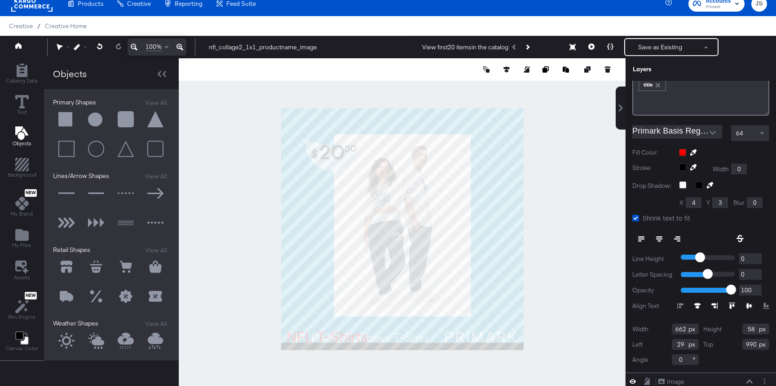
scroll to position [89, 0]
click at [683, 152] on div at bounding box center [724, 153] width 90 height 7
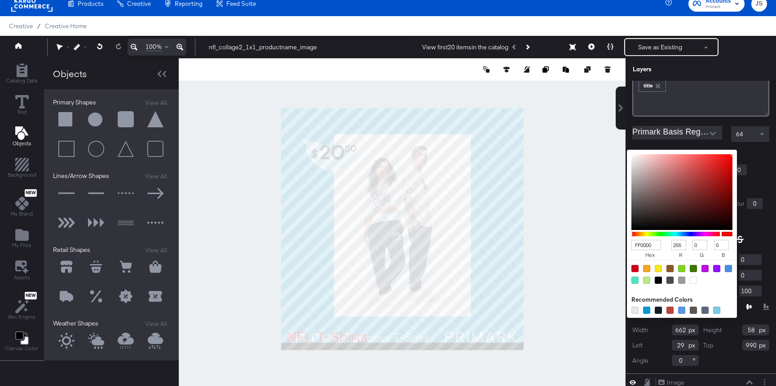
type input "A47272"
type input "164"
type input "114"
type input "A57373"
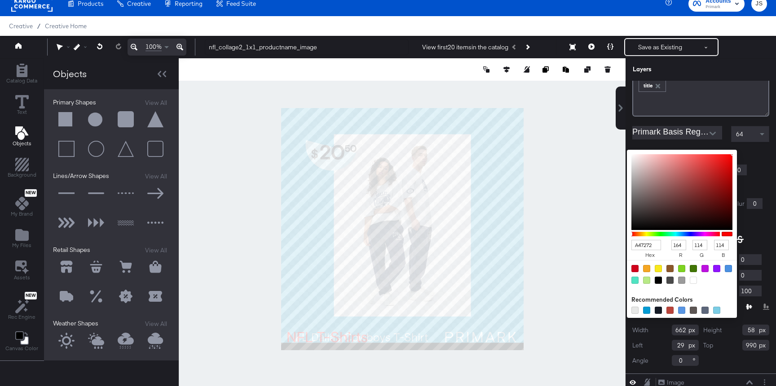
type input "165"
type input "115"
type input "AE8383"
type input "174"
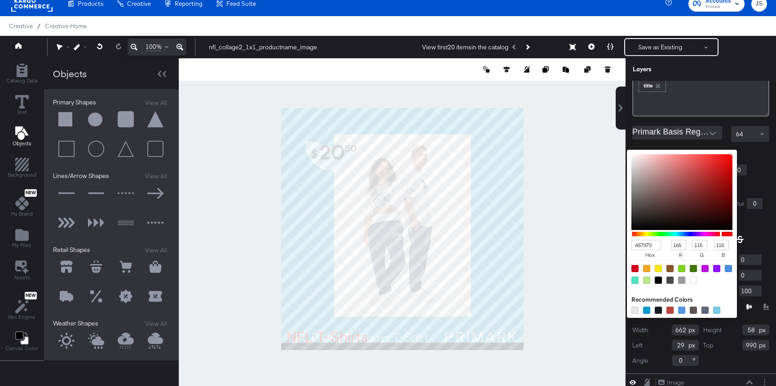
type input "131"
type input "CBACAC"
type input "203"
type input "172"
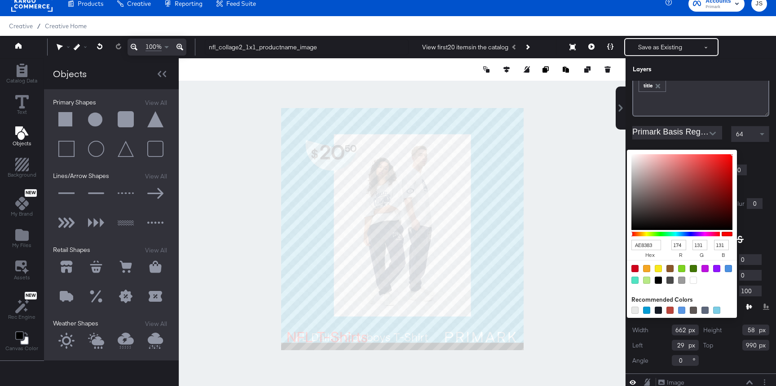
type input "172"
type input "E5D5D5"
type input "229"
type input "213"
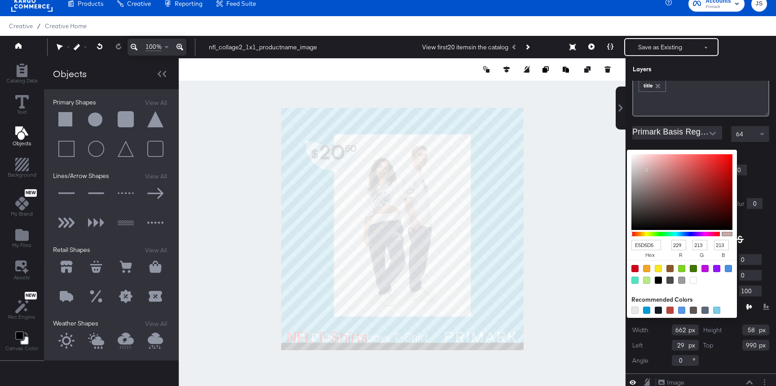
type input "F1EDED"
type input "241"
type input "237"
type input "FAFAFA"
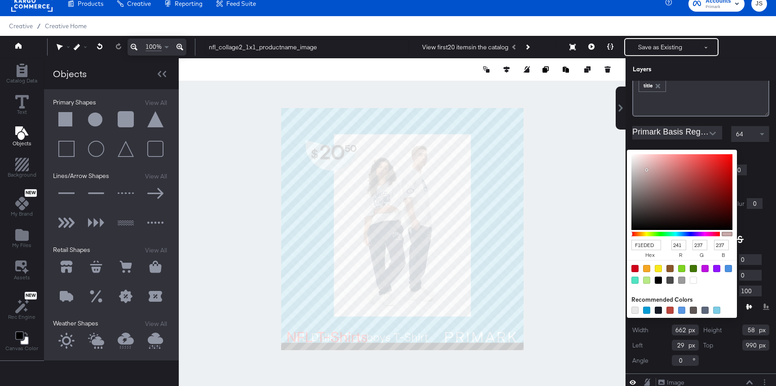
type input "250"
type input "FFFFFF"
type input "255"
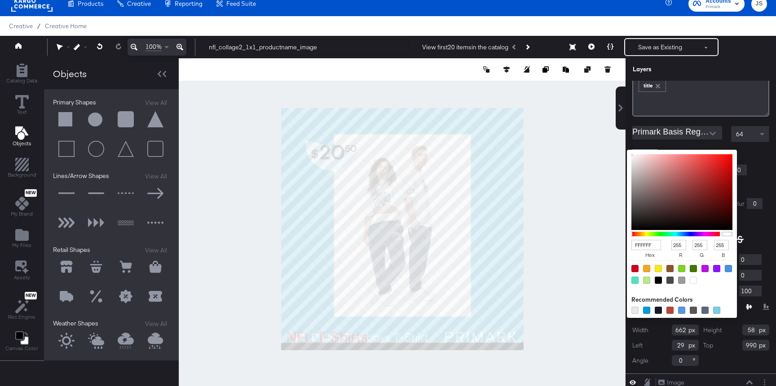
drag, startPoint x: 662, startPoint y: 181, endPoint x: 623, endPoint y: 150, distance: 49.5
click at [625, 150] on div "Rectangle Rectangle Product name Product name Edit Text + Insert Dynamic ﻿ ﻿ ti…" at bounding box center [700, 234] width 150 height 306
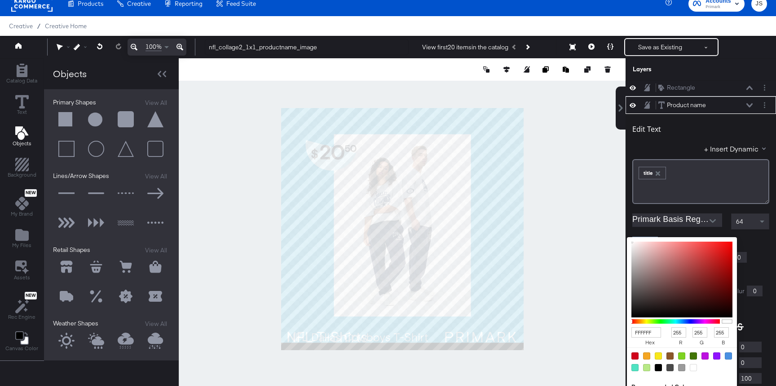
scroll to position [0, 0]
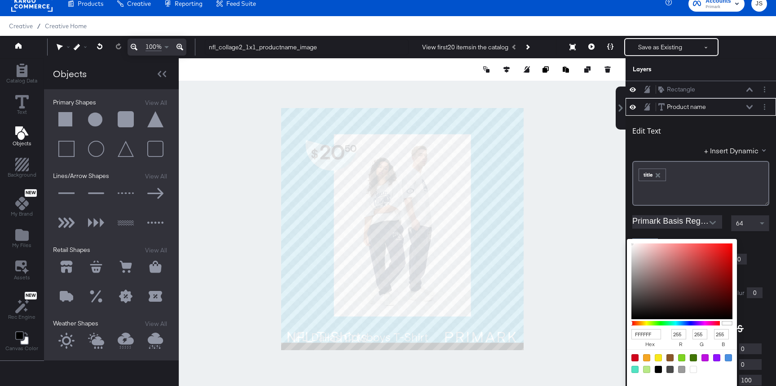
click at [725, 107] on icon at bounding box center [749, 107] width 6 height 4
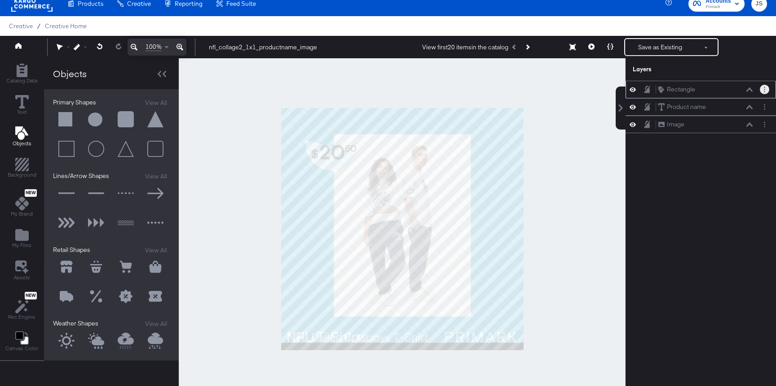
click at [725, 85] on button "Layer Options" at bounding box center [764, 89] width 9 height 9
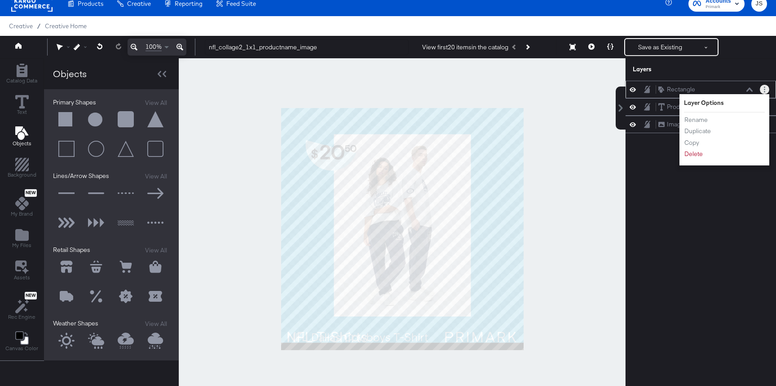
click at [698, 159] on div "Rename Duplicate Copy Delete" at bounding box center [708, 137] width 49 height 48
click at [696, 158] on button "Delete" at bounding box center [693, 153] width 19 height 9
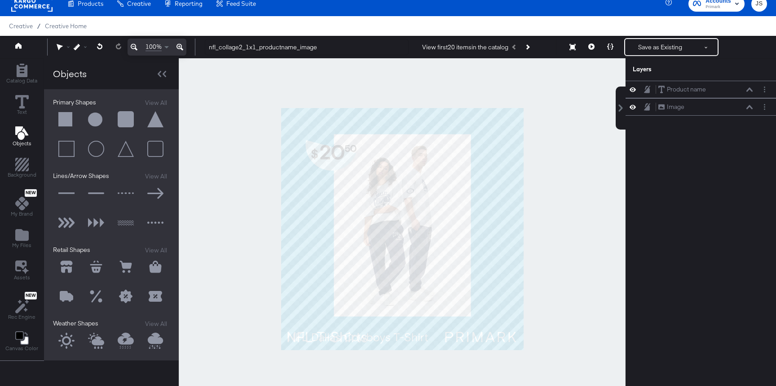
click at [635, 109] on icon at bounding box center [632, 107] width 6 height 8
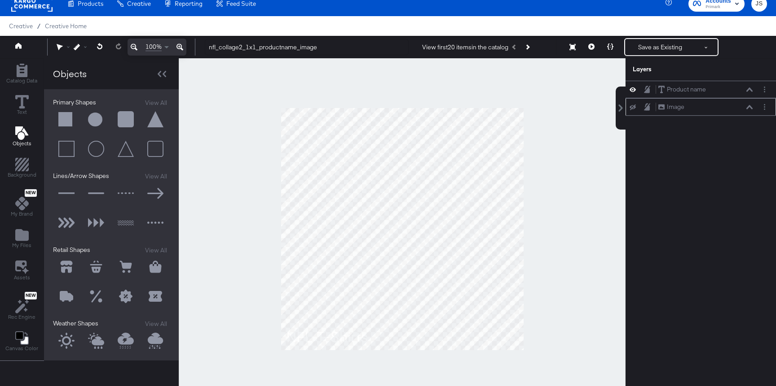
click at [725, 109] on div at bounding box center [766, 106] width 13 height 9
click at [725, 109] on button "Layer Options" at bounding box center [764, 106] width 9 height 9
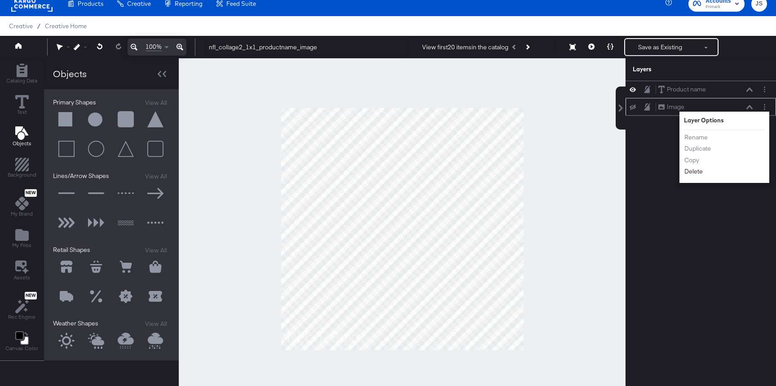
click at [699, 173] on button "Delete" at bounding box center [693, 171] width 19 height 9
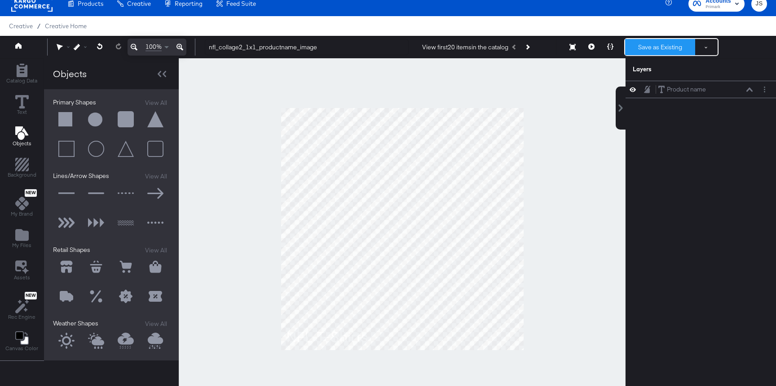
click at [644, 52] on button "Save as Existing" at bounding box center [660, 47] width 70 height 16
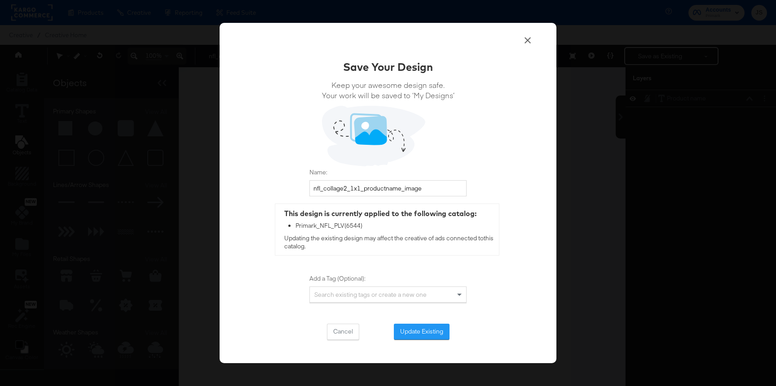
scroll to position [9, 0]
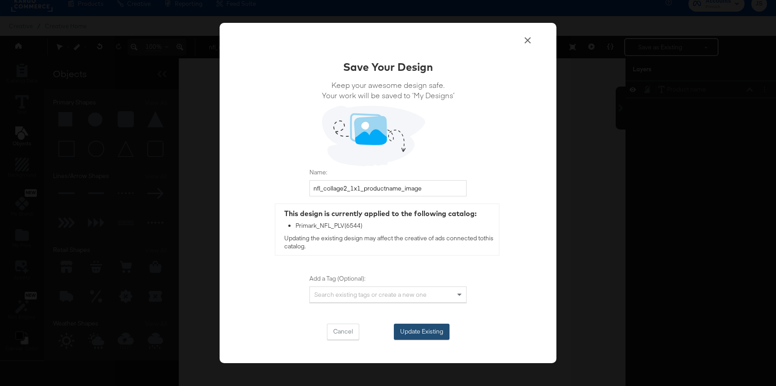
click at [405, 331] on button "Update Existing" at bounding box center [422, 332] width 56 height 16
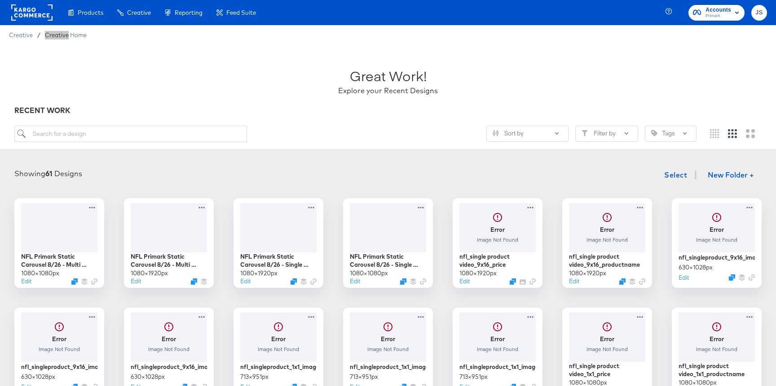
click at [644, 30] on div "Creative / Creative Home" at bounding box center [388, 35] width 776 height 20
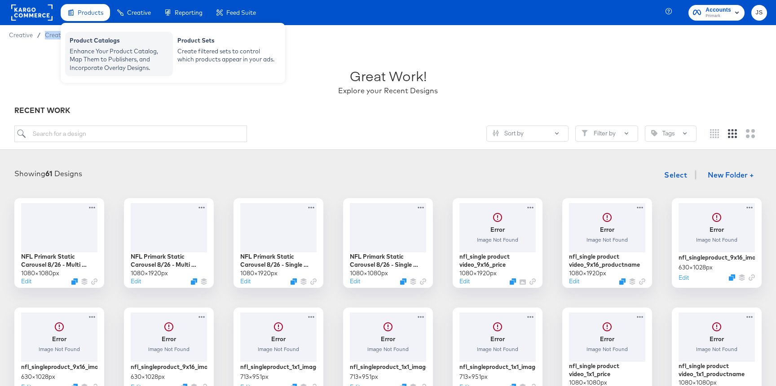
click at [94, 39] on div "Product Catalogs" at bounding box center [119, 41] width 99 height 11
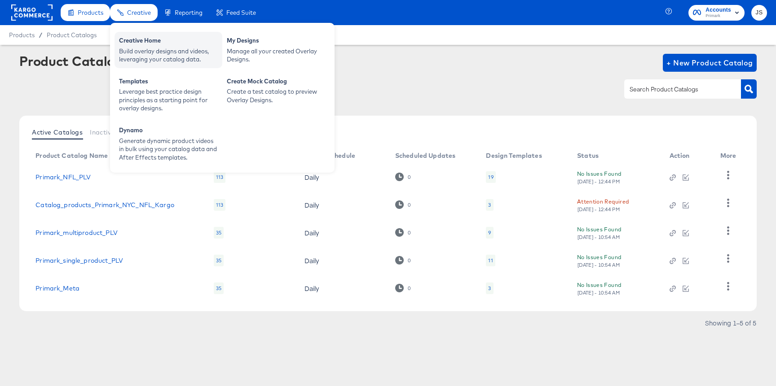
click at [141, 54] on div "Build overlay designs and videos, leveraging your catalog data." at bounding box center [168, 55] width 99 height 17
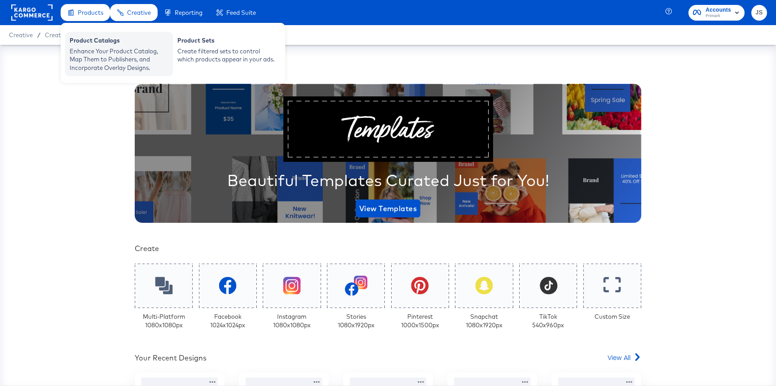
click at [94, 50] on div "Enhance Your Product Catalog, Map Them to Publishers, and Incorporate Overlay D…" at bounding box center [119, 59] width 99 height 25
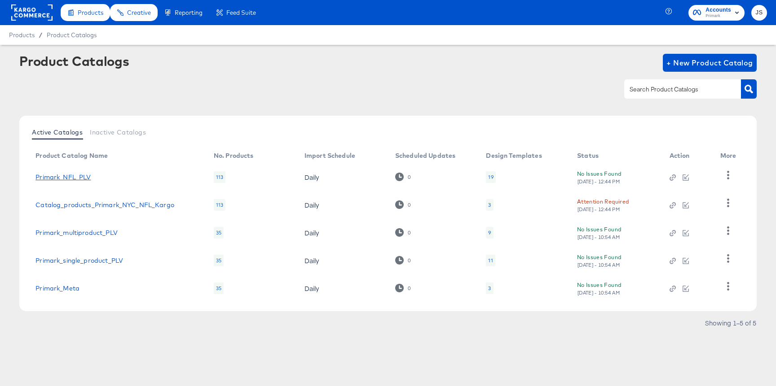
click at [65, 179] on link "Primark_NFL_PLV" at bounding box center [62, 177] width 55 height 7
click at [492, 177] on div "19" at bounding box center [490, 177] width 5 height 7
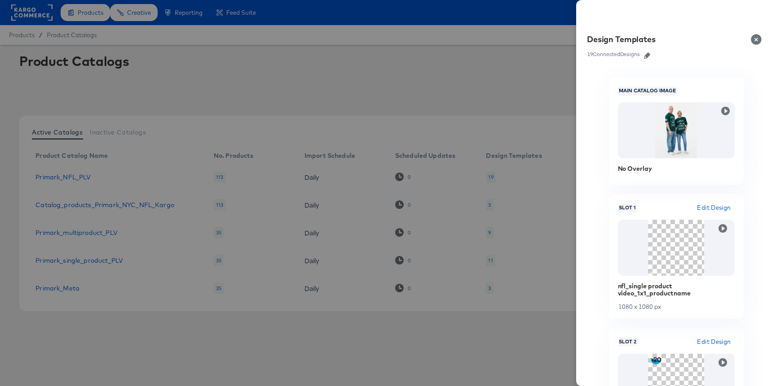
click at [647, 58] on icon "button" at bounding box center [647, 56] width 6 height 6
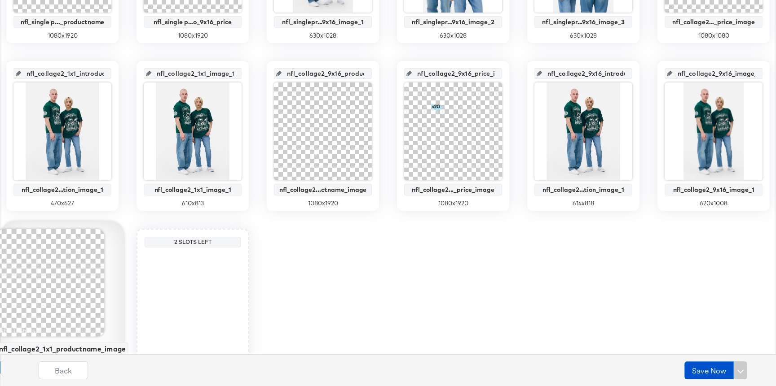
scroll to position [545, 0]
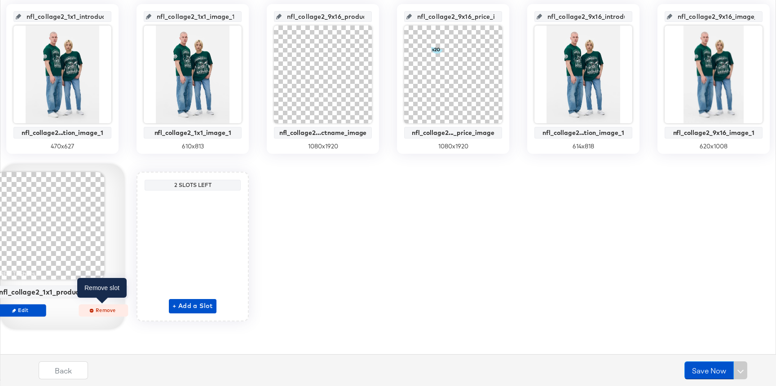
click at [99, 310] on span "Remove" at bounding box center [103, 310] width 41 height 7
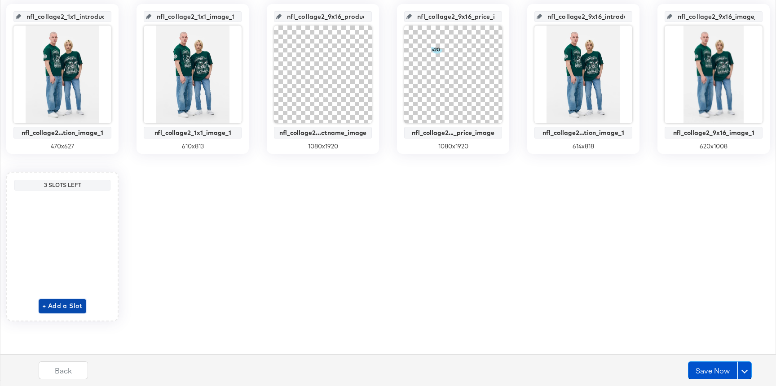
click at [66, 307] on span "+ Add a Slot" at bounding box center [62, 306] width 40 height 11
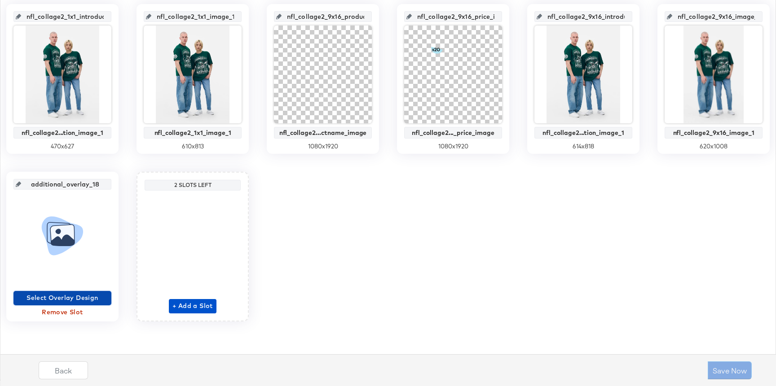
click at [83, 295] on span "Select Overlay Design" at bounding box center [62, 298] width 91 height 11
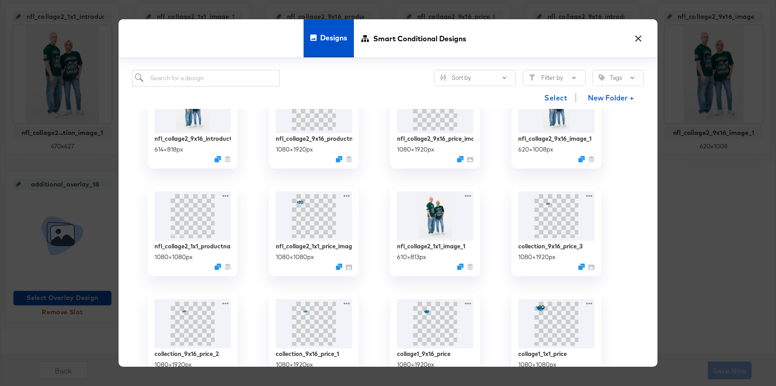
scroll to position [363, 0]
click at [167, 225] on img at bounding box center [193, 215] width 80 height 52
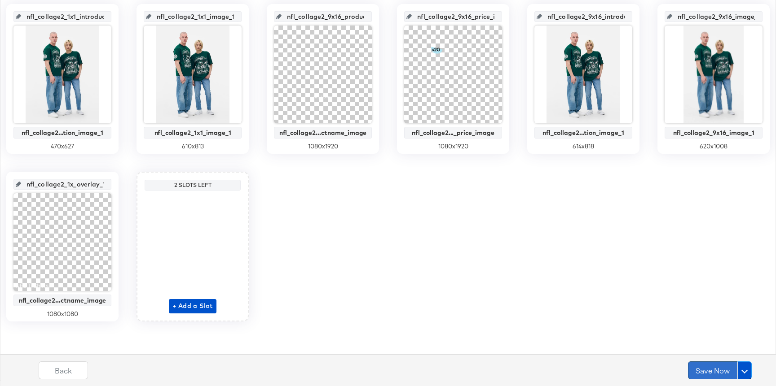
click at [716, 367] on button "Save Now" at bounding box center [712, 371] width 49 height 18
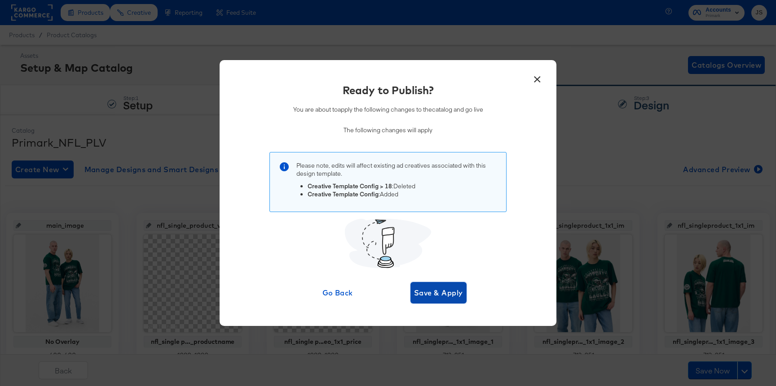
click at [459, 295] on span "Save & Apply" at bounding box center [438, 293] width 49 height 13
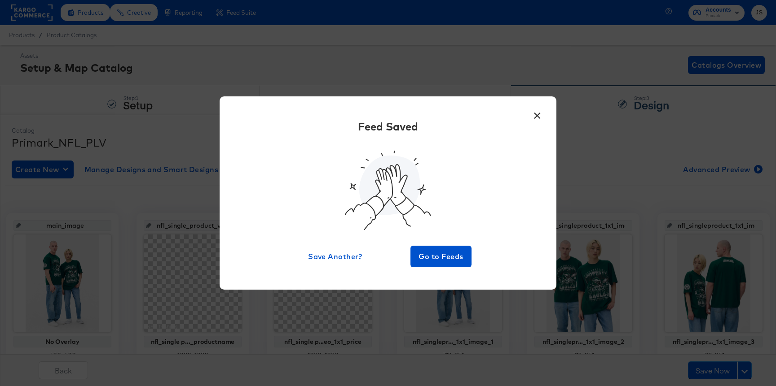
click at [534, 115] on button "×" at bounding box center [537, 113] width 16 height 16
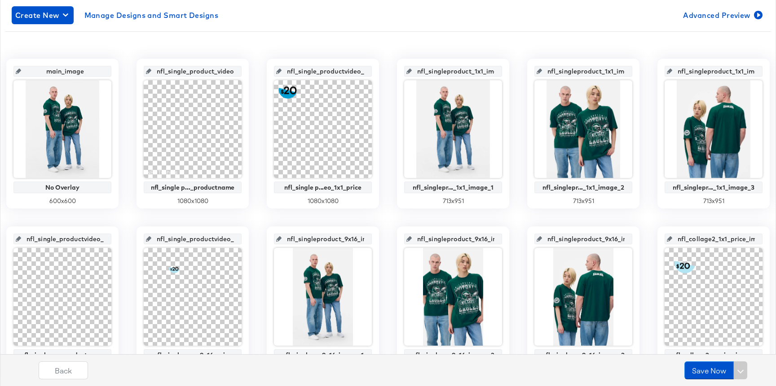
scroll to position [373, 0]
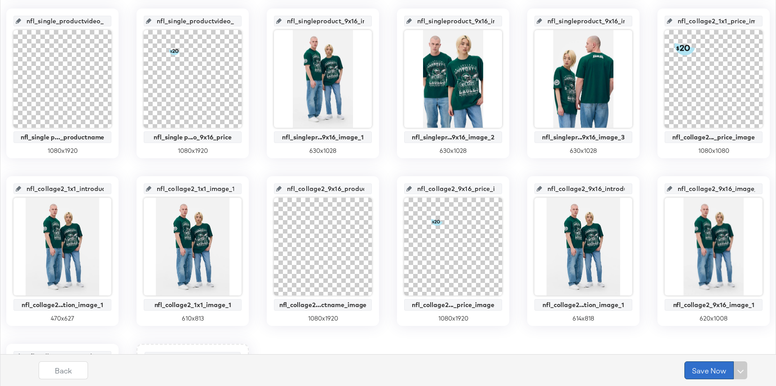
click at [700, 378] on button "Save Now" at bounding box center [708, 371] width 49 height 18
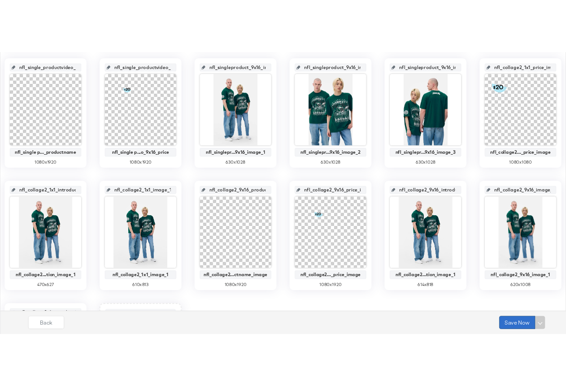
scroll to position [0, 0]
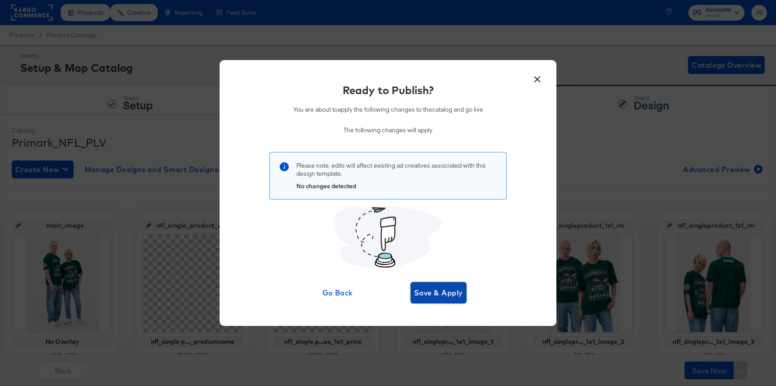
click at [441, 296] on span "Save & Apply" at bounding box center [438, 293] width 49 height 13
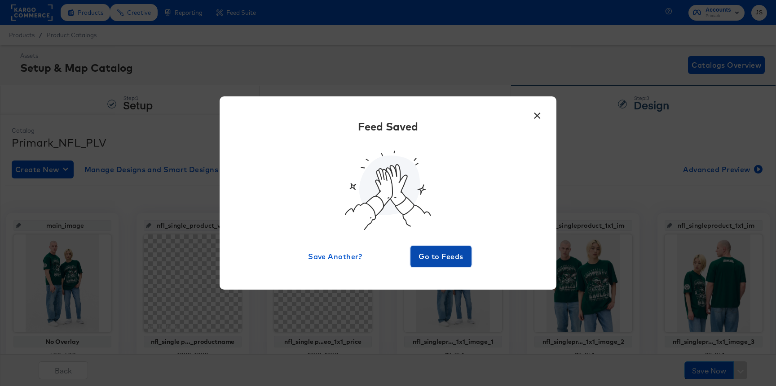
click at [465, 254] on span "Go to Feeds" at bounding box center [441, 256] width 54 height 13
